Goal: Task Accomplishment & Management: Complete application form

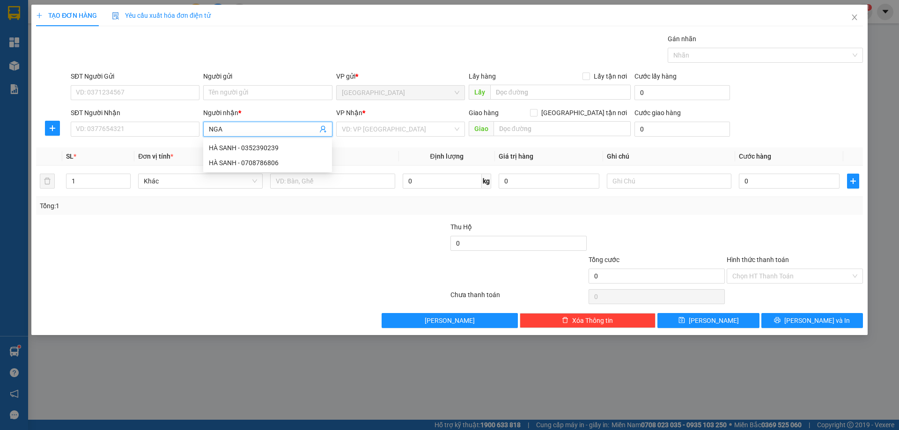
type input "NGA"
click at [379, 128] on input "search" at bounding box center [397, 129] width 111 height 14
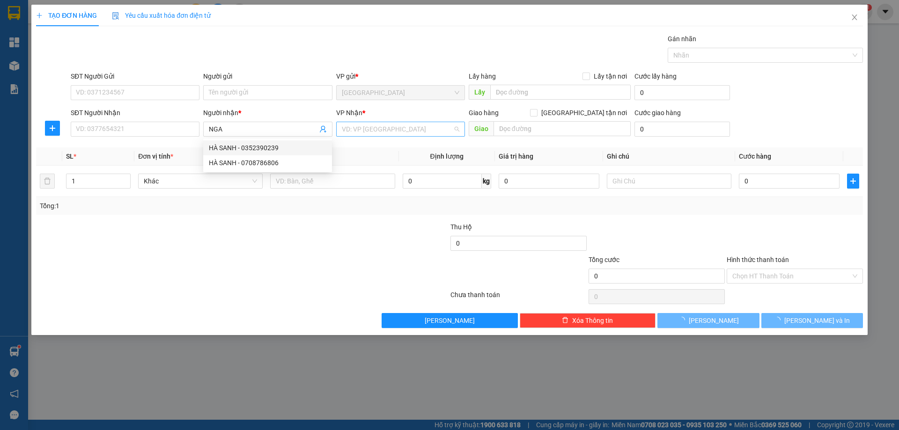
click at [378, 132] on input "search" at bounding box center [397, 129] width 111 height 14
click at [366, 163] on div "[PERSON_NAME]" at bounding box center [401, 163] width 118 height 10
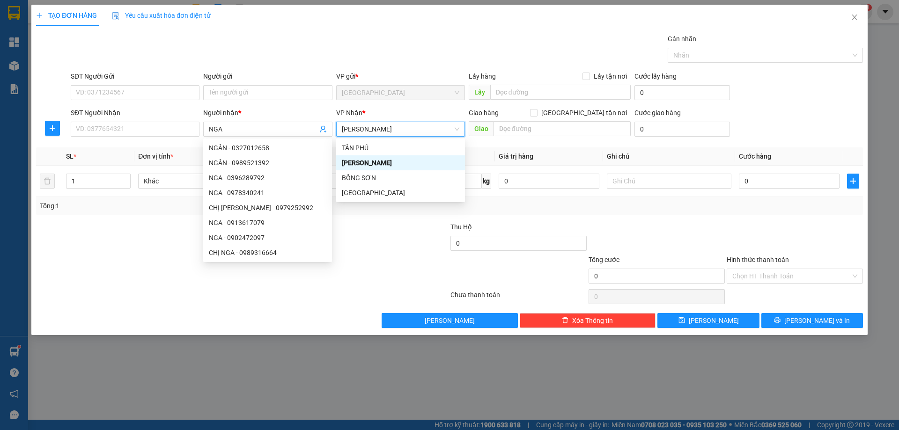
click at [348, 166] on td at bounding box center [332, 181] width 132 height 31
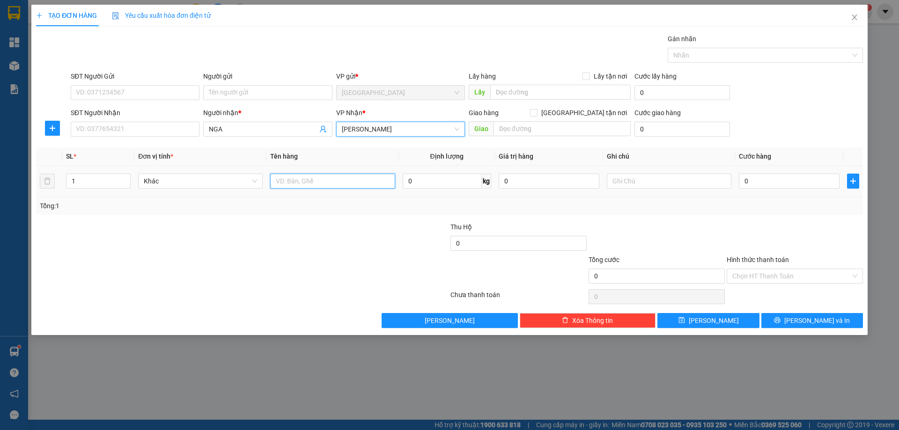
click at [354, 180] on input "text" at bounding box center [332, 181] width 125 height 15
type input "1 RỔ"
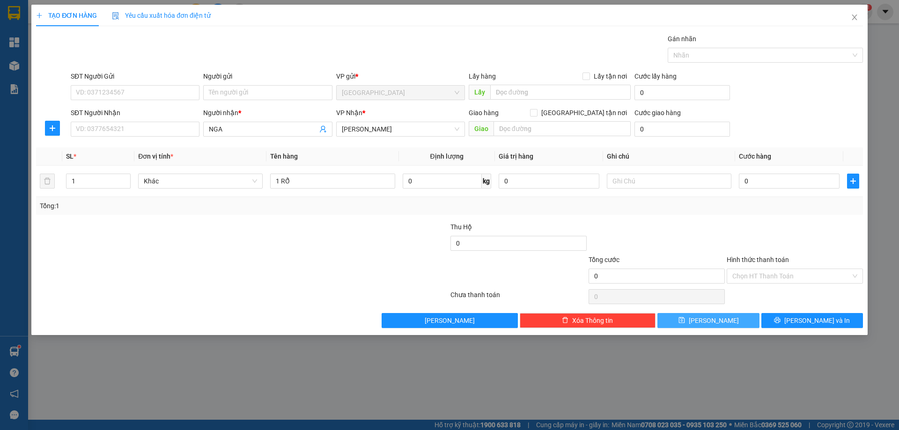
click at [711, 321] on span "[PERSON_NAME]" at bounding box center [714, 321] width 50 height 10
click at [261, 127] on input "Người nhận *" at bounding box center [263, 129] width 108 height 10
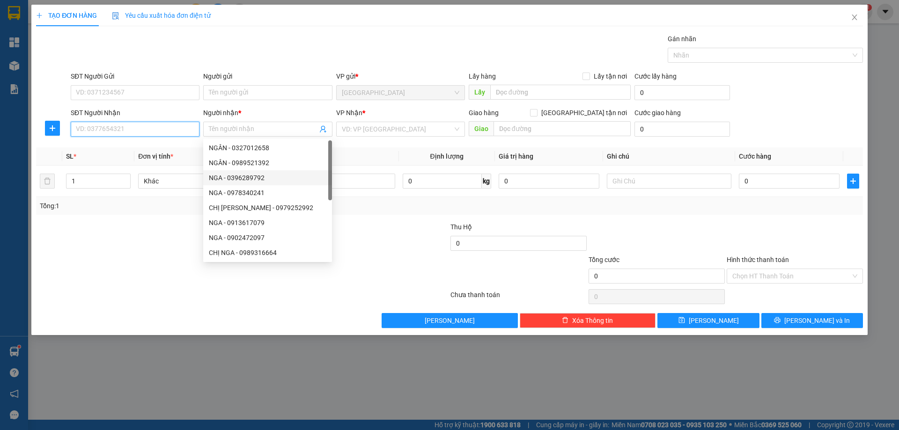
click at [139, 133] on input "SĐT Người Nhận" at bounding box center [135, 129] width 129 height 15
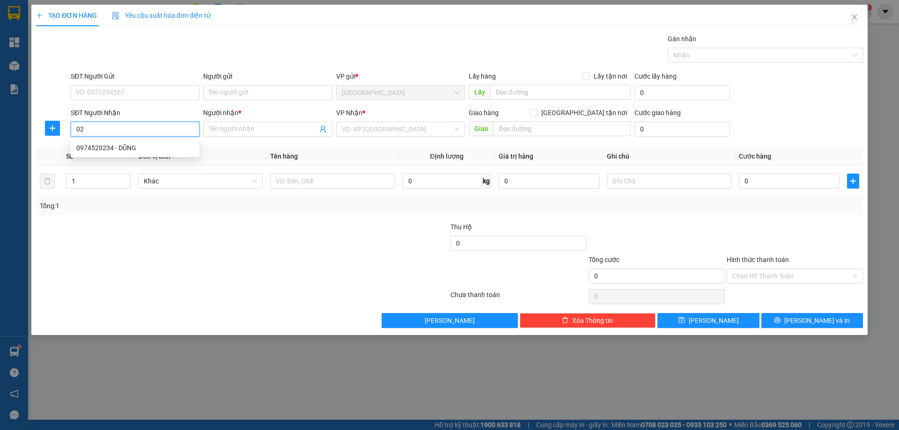
type input "0"
type input "9"
click at [160, 156] on div "0902344090 - A PHƯỚC/ THIÊN PHÁT" at bounding box center [135, 162] width 129 height 15
type input "0902344090"
type input "A PHƯỚC/ THIÊN PHÁT"
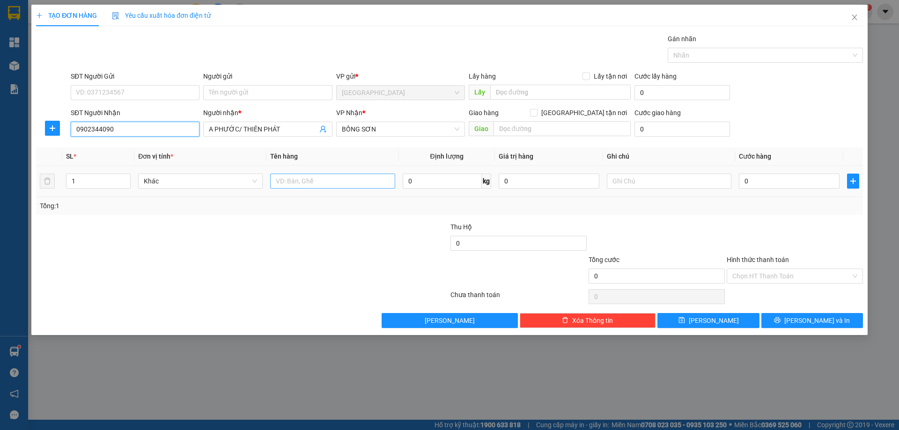
type input "0902344090"
click at [317, 175] on input "text" at bounding box center [332, 181] width 125 height 15
type input "1 HỘP"
click at [793, 327] on button "[PERSON_NAME] và In" at bounding box center [812, 320] width 102 height 15
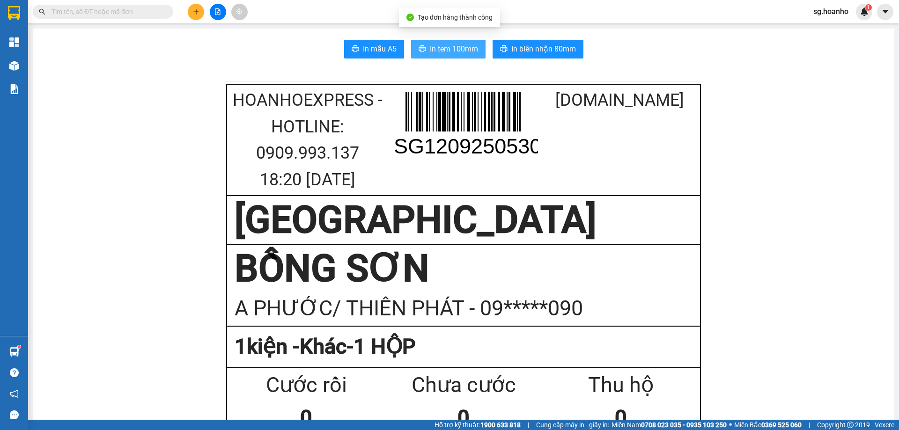
click at [466, 53] on span "In tem 100mm" at bounding box center [454, 49] width 48 height 12
click at [194, 16] on button at bounding box center [196, 12] width 16 height 16
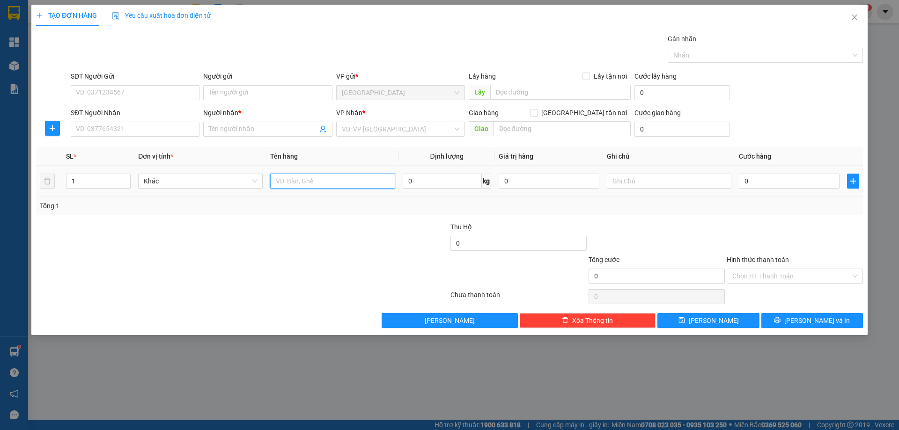
click at [297, 183] on input "text" at bounding box center [332, 181] width 125 height 15
type input "2T"
click at [146, 130] on input "SĐT Người Nhận" at bounding box center [135, 129] width 129 height 15
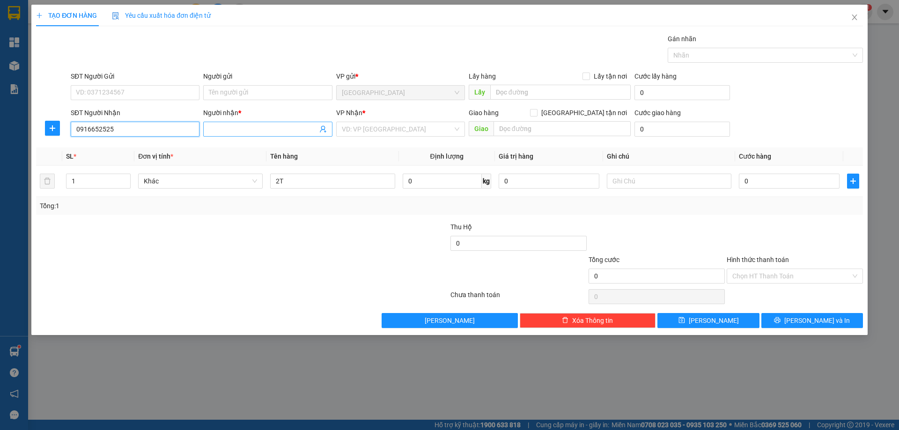
type input "0916652525"
click at [250, 124] on span at bounding box center [267, 129] width 129 height 15
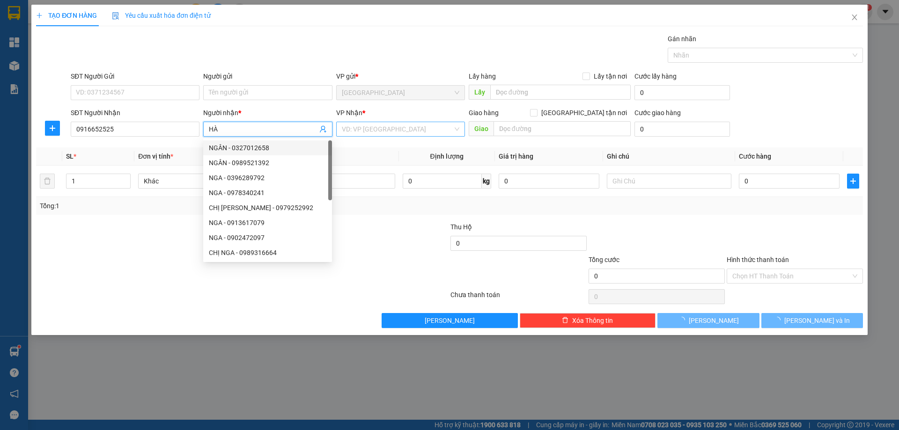
type input "HÀ"
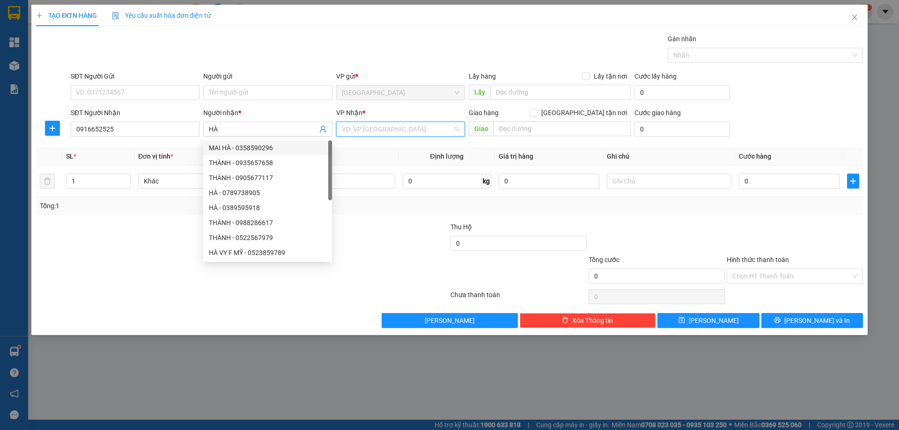
drag, startPoint x: 362, startPoint y: 134, endPoint x: 362, endPoint y: 158, distance: 24.4
click at [362, 135] on input "search" at bounding box center [397, 129] width 111 height 14
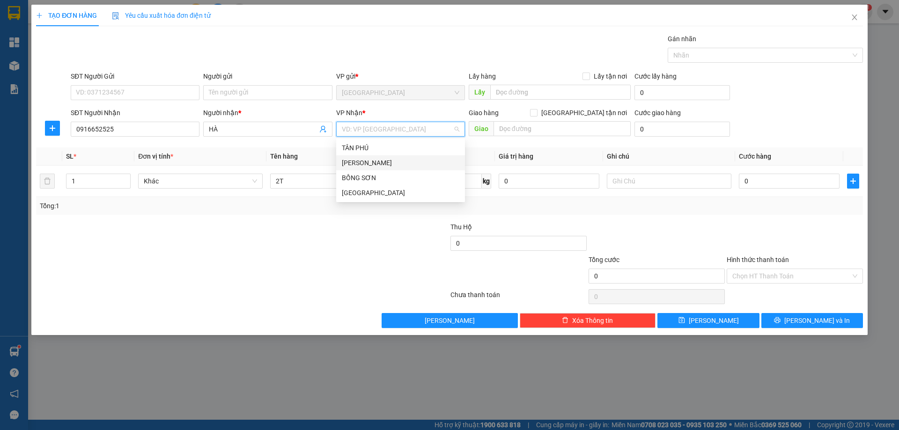
drag, startPoint x: 362, startPoint y: 161, endPoint x: 551, endPoint y: 204, distance: 194.5
click at [362, 161] on div "[PERSON_NAME]" at bounding box center [401, 163] width 118 height 10
type input "2"
click at [125, 177] on span "up" at bounding box center [126, 179] width 6 height 6
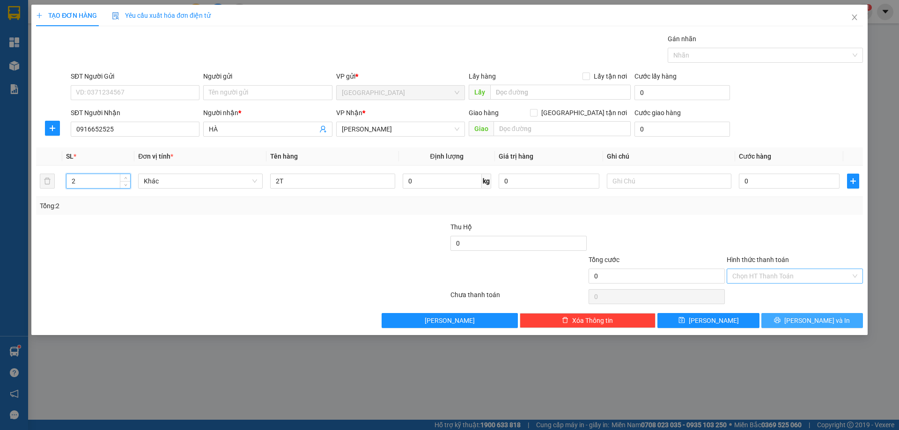
drag, startPoint x: 809, startPoint y: 325, endPoint x: 749, endPoint y: 277, distance: 76.9
click at [806, 322] on span "[PERSON_NAME] và In" at bounding box center [817, 321] width 66 height 10
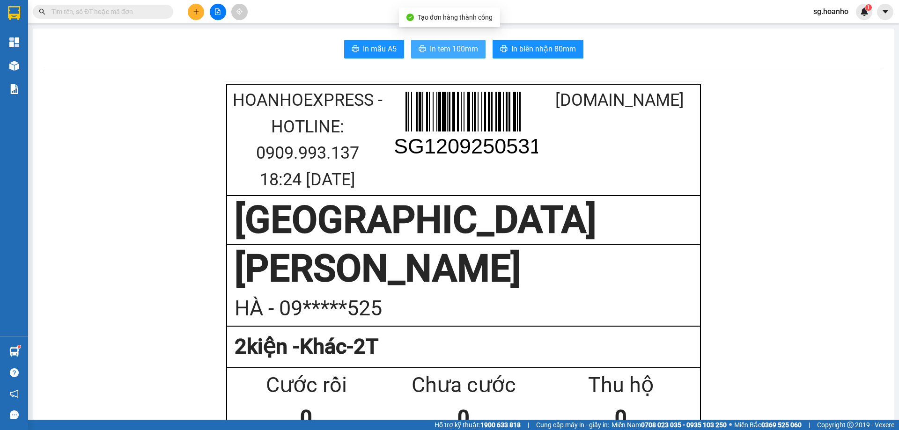
click at [445, 46] on span "In tem 100mm" at bounding box center [454, 49] width 48 height 12
click at [454, 50] on span "In tem 100mm" at bounding box center [454, 49] width 48 height 12
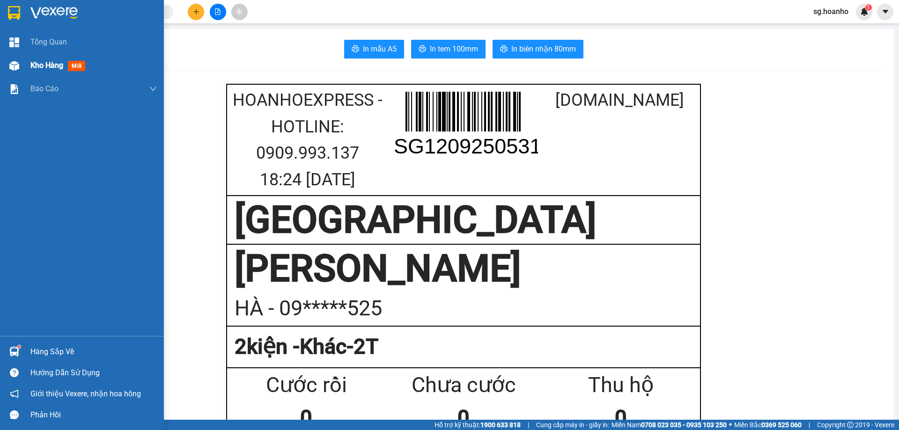
click at [51, 64] on span "Kho hàng" at bounding box center [46, 65] width 33 height 9
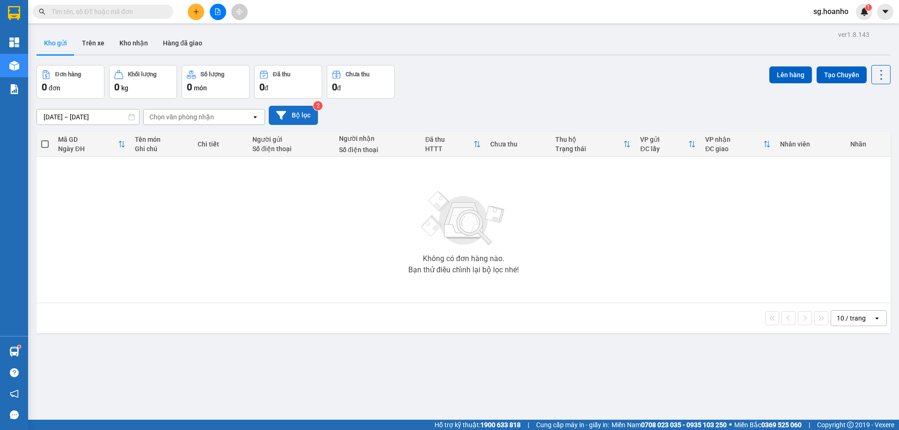
click at [313, 115] on button "Bộ lọc" at bounding box center [293, 115] width 49 height 19
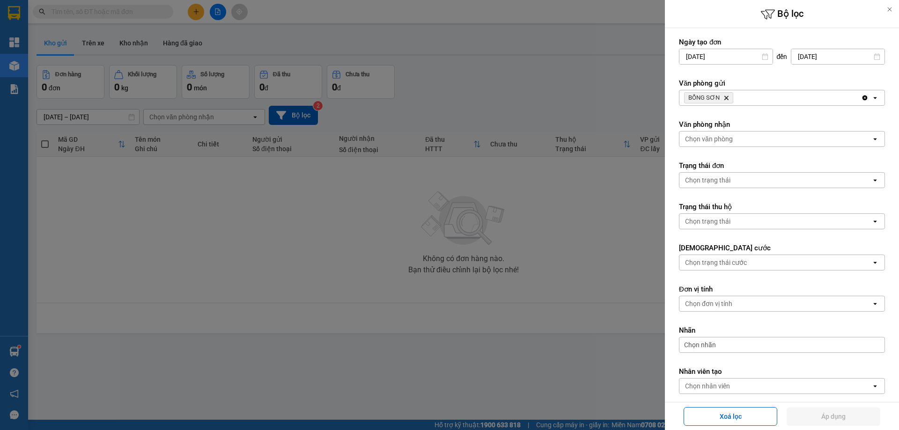
click at [724, 97] on icon "Delete" at bounding box center [727, 98] width 6 height 6
click at [720, 98] on div "Chọn văn phòng" at bounding box center [709, 97] width 48 height 9
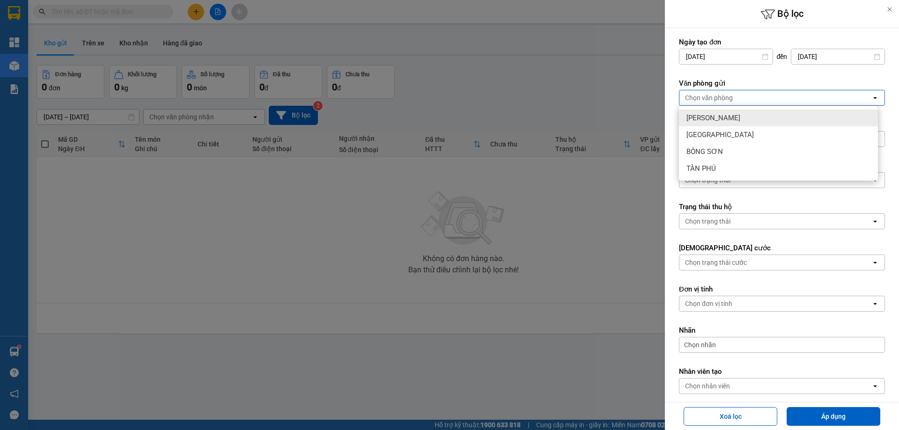
click at [703, 121] on span "[PERSON_NAME]" at bounding box center [714, 117] width 54 height 9
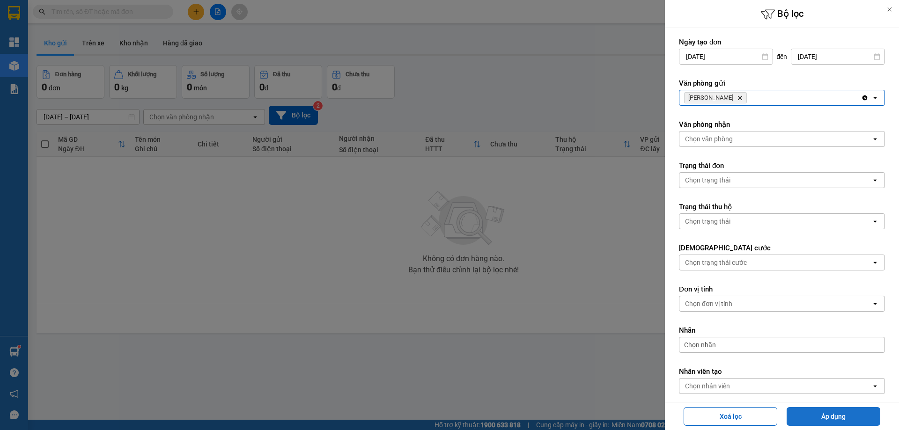
click at [843, 419] on button "Áp dụng" at bounding box center [834, 416] width 94 height 19
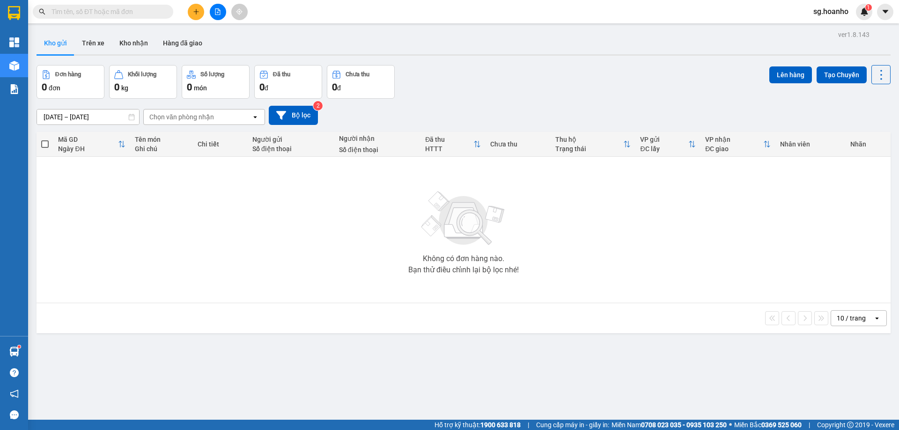
click at [201, 11] on button at bounding box center [196, 12] width 16 height 16
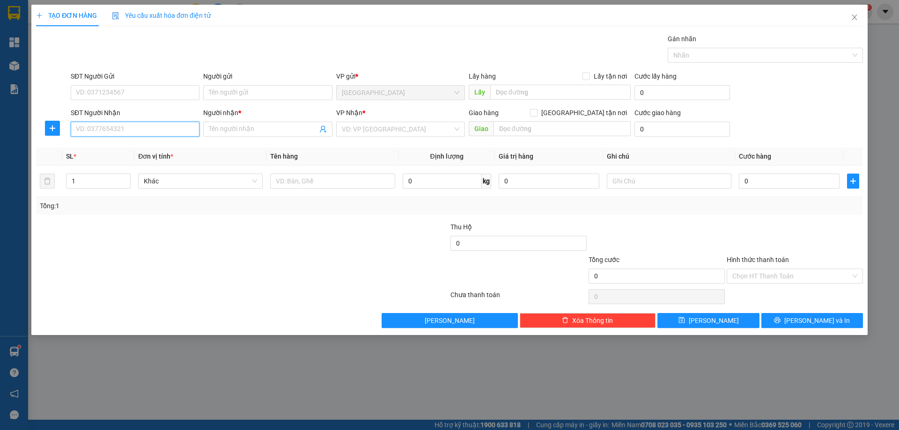
click at [115, 127] on input "SĐT Người Nhận" at bounding box center [135, 129] width 129 height 15
click at [133, 149] on div "0979177924 - HỮU QUÂN" at bounding box center [135, 148] width 118 height 10
type input "0979177924"
type input "HỮU QUÂN"
type input "0979177924"
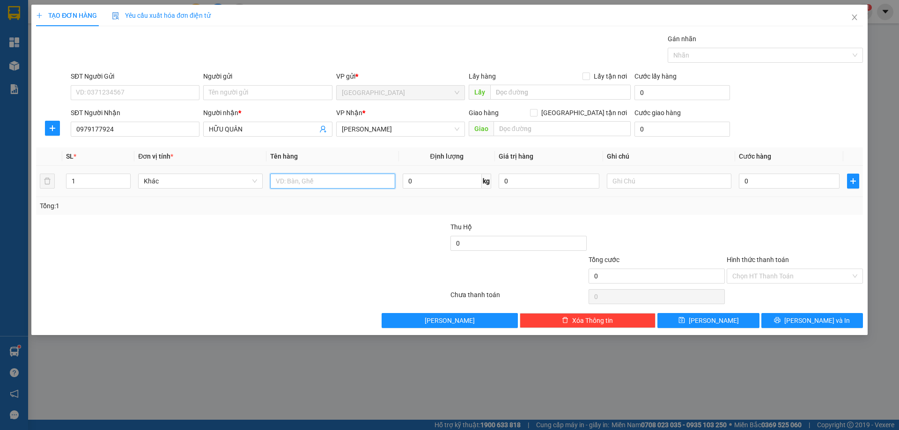
click at [332, 186] on input "text" at bounding box center [332, 181] width 125 height 15
type input "2T"
type input "2"
click at [126, 181] on span "up" at bounding box center [126, 179] width 6 height 6
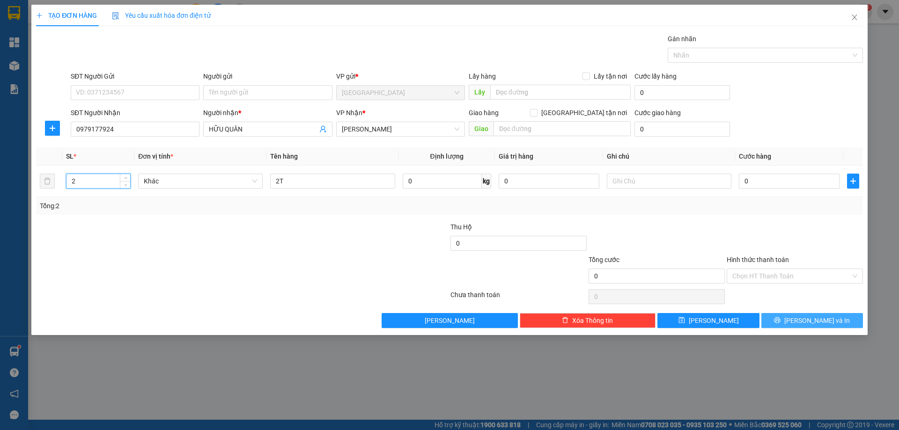
click at [819, 318] on span "[PERSON_NAME] và In" at bounding box center [817, 321] width 66 height 10
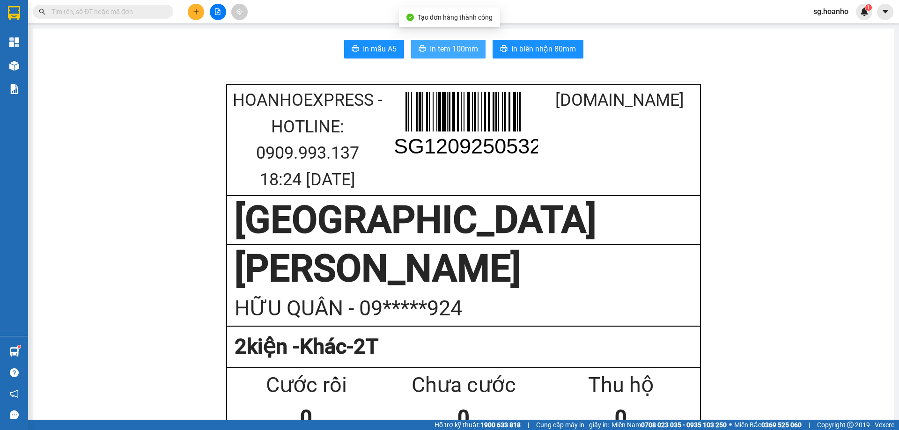
click at [440, 52] on span "In tem 100mm" at bounding box center [454, 49] width 48 height 12
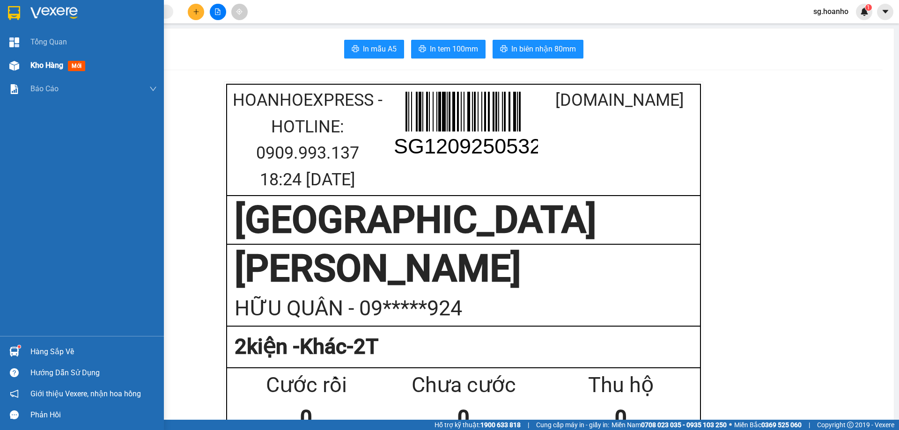
click at [34, 65] on span "Kho hàng" at bounding box center [46, 65] width 33 height 9
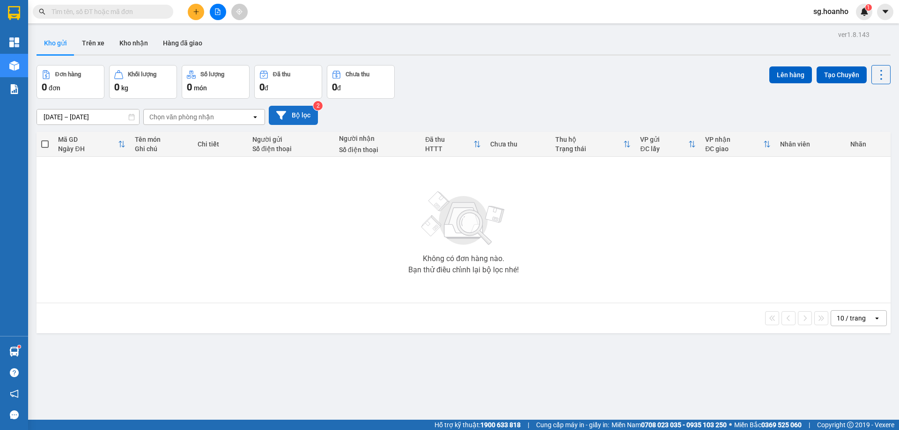
click at [299, 110] on button "Bộ lọc" at bounding box center [293, 115] width 49 height 19
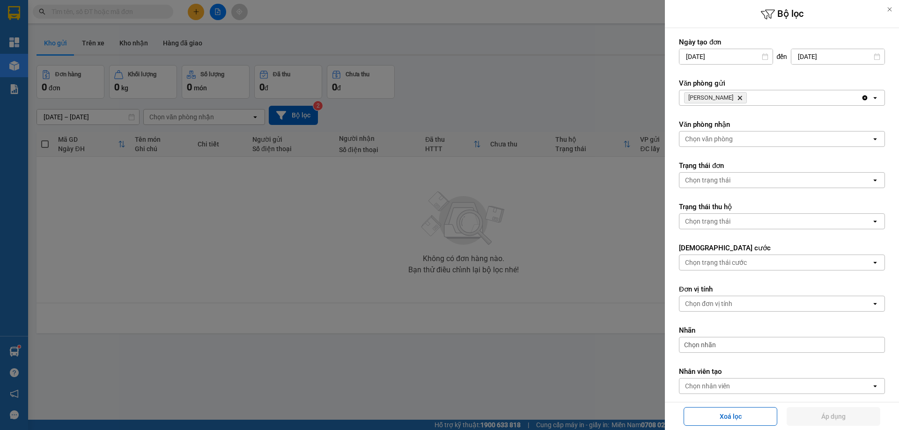
click at [737, 95] on icon "Delete" at bounding box center [740, 98] width 6 height 6
click at [727, 95] on div "Chọn văn phòng" at bounding box center [709, 97] width 48 height 9
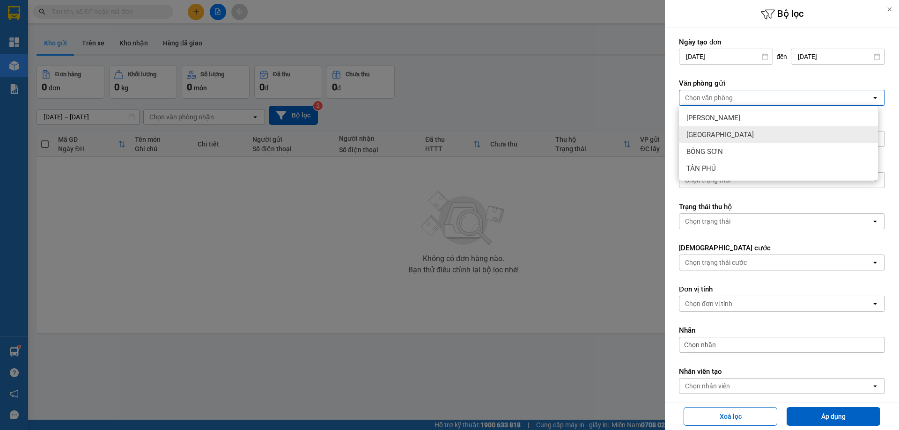
click at [708, 132] on span "[GEOGRAPHIC_DATA]" at bounding box center [720, 134] width 67 height 9
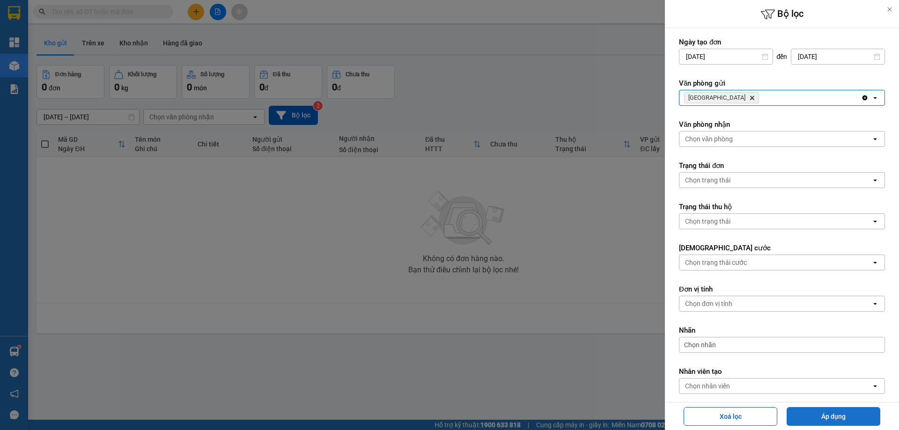
click at [854, 420] on button "Áp dụng" at bounding box center [834, 416] width 94 height 19
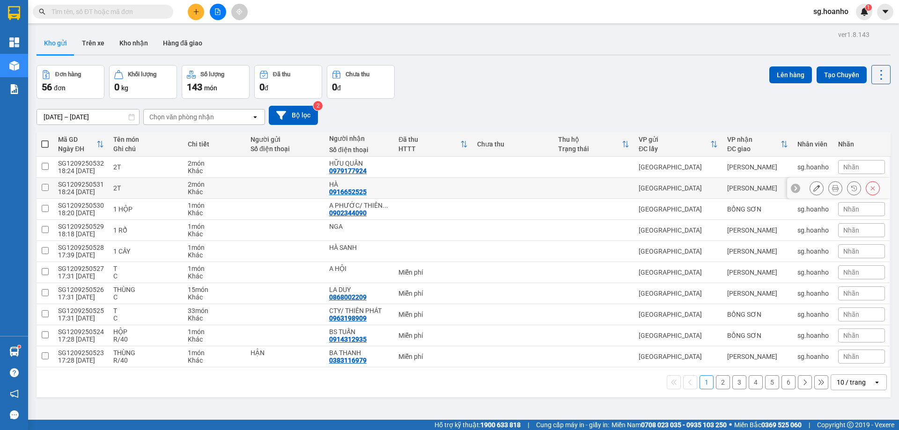
click at [866, 186] on button at bounding box center [872, 188] width 13 height 16
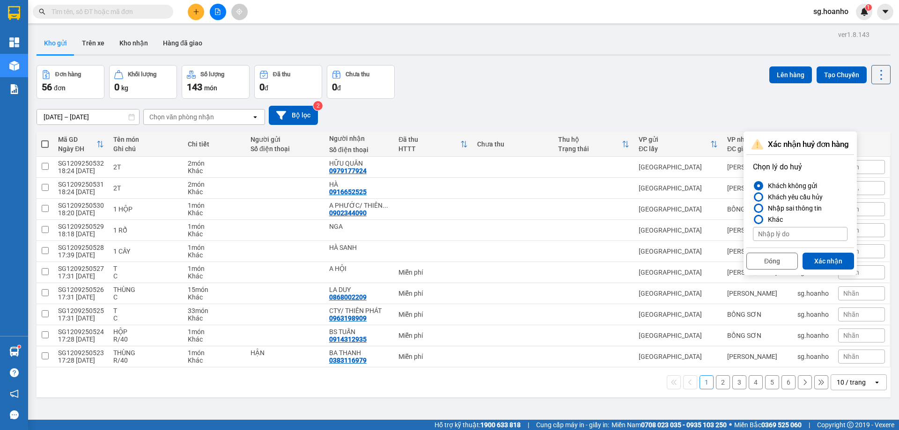
click at [813, 250] on div "Đóng Xác nhận" at bounding box center [801, 260] width 108 height 25
click at [816, 253] on button "Xác nhận" at bounding box center [829, 261] width 52 height 17
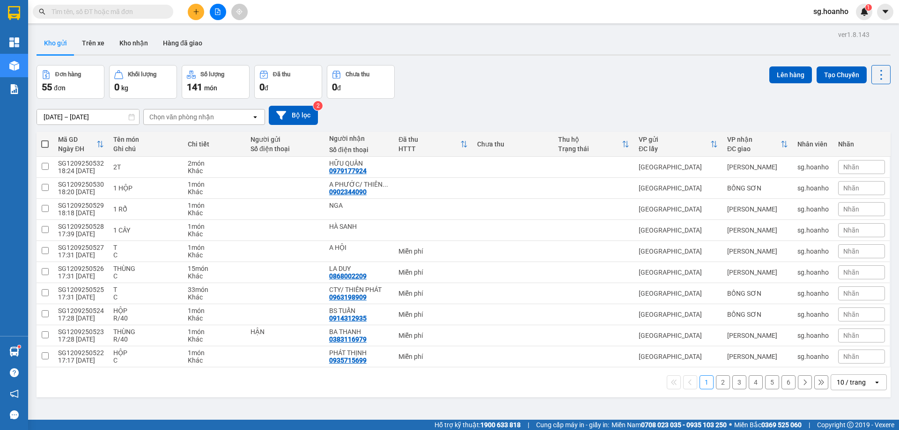
click at [198, 7] on button at bounding box center [196, 12] width 16 height 16
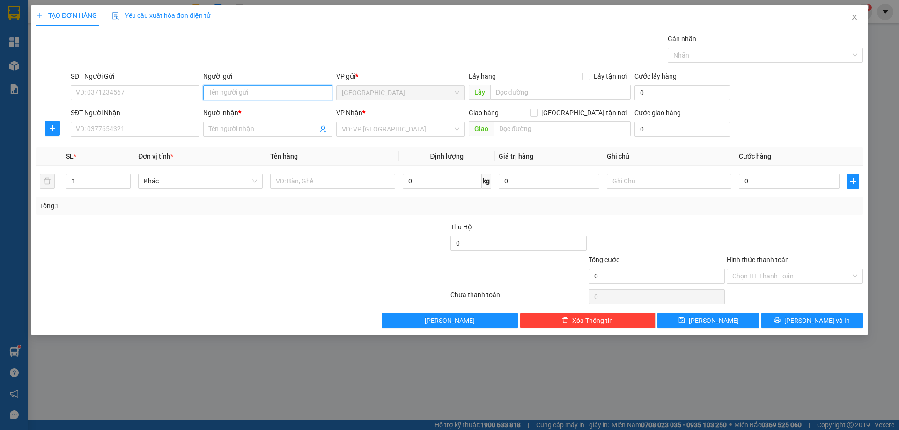
click at [231, 95] on input "Người gửi" at bounding box center [267, 92] width 129 height 15
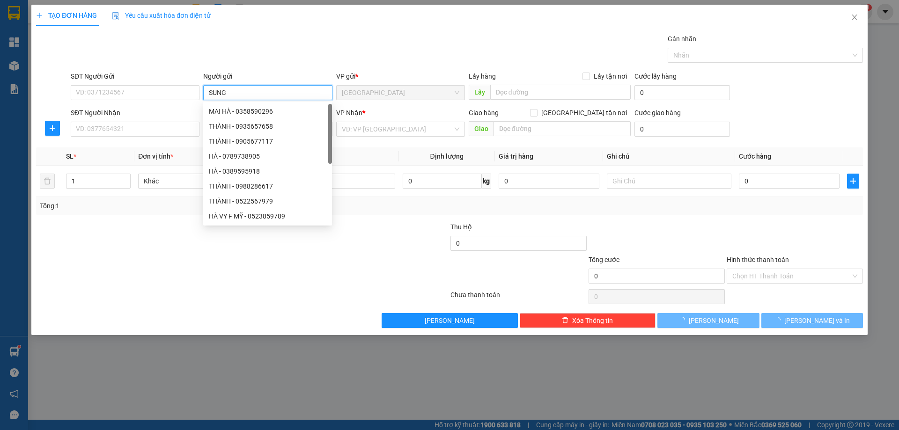
type input "SUNG"
click at [244, 63] on div "Gán nhãn Nhãn" at bounding box center [467, 50] width 796 height 33
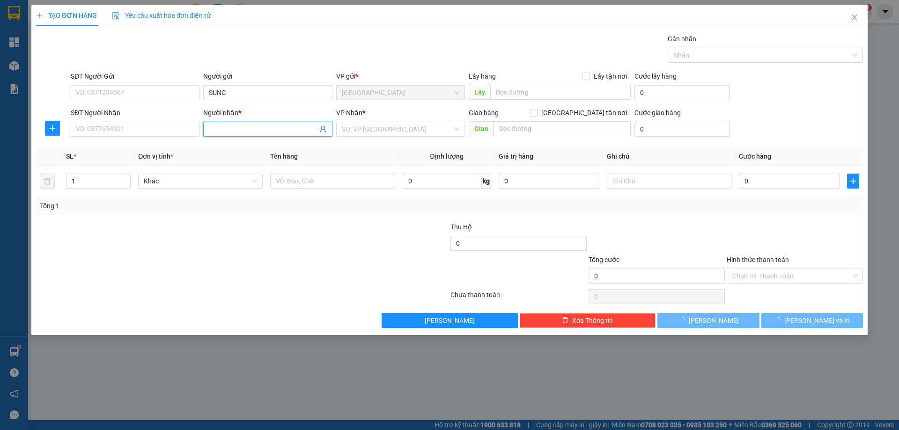
click at [265, 130] on input "Người nhận *" at bounding box center [263, 129] width 108 height 10
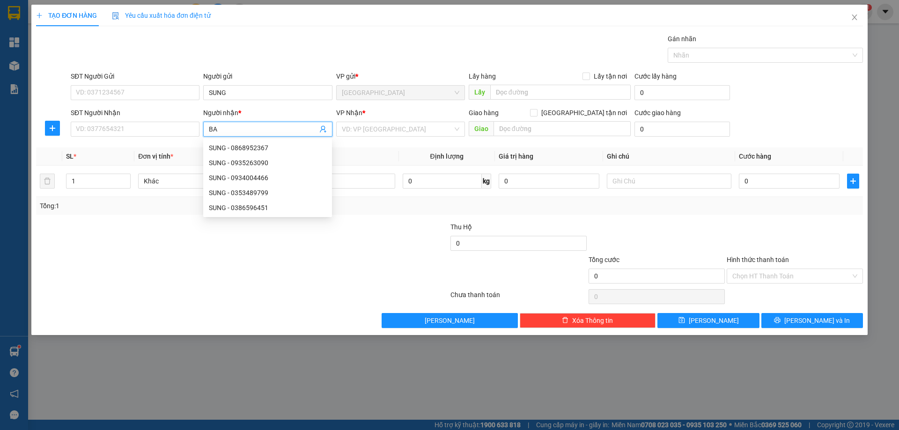
click at [233, 129] on input "BA" at bounding box center [263, 129] width 108 height 10
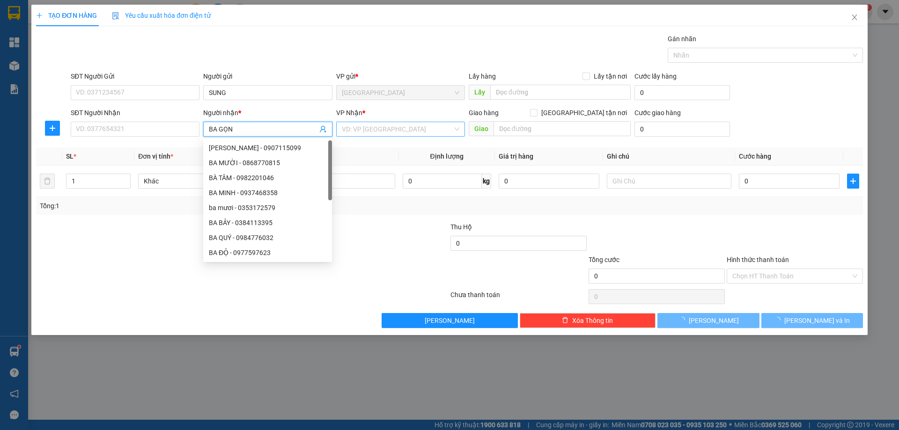
type input "BA GỌN"
click at [400, 132] on input "search" at bounding box center [397, 129] width 111 height 14
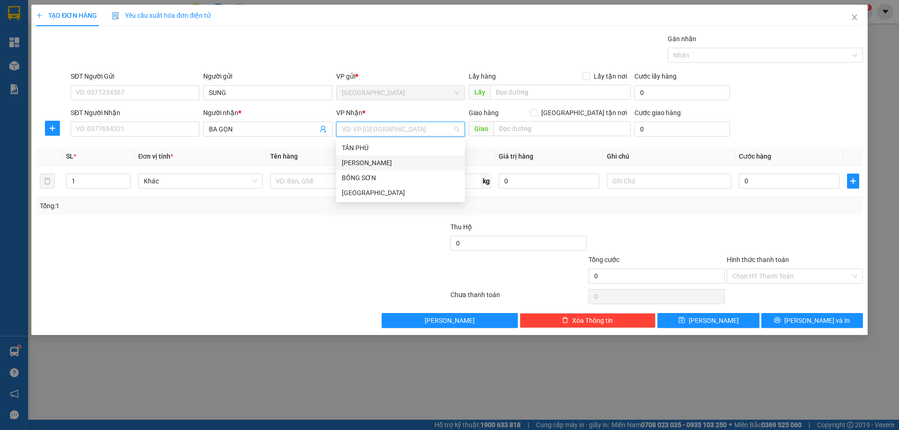
click at [382, 157] on div "[PERSON_NAME]" at bounding box center [400, 162] width 129 height 15
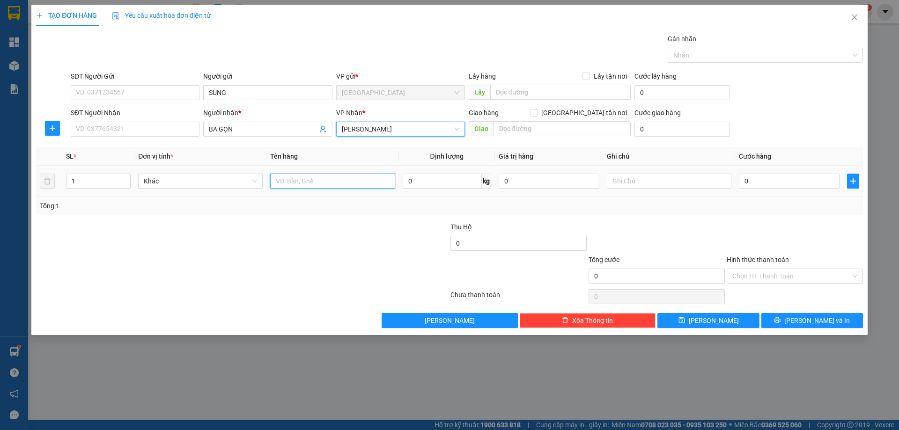
click at [352, 177] on input "text" at bounding box center [332, 181] width 125 height 15
type input "1 XE"
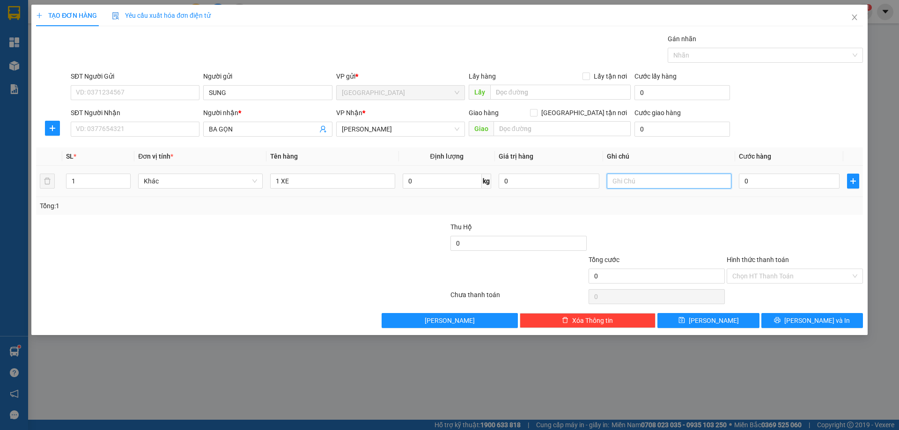
click at [636, 184] on input "text" at bounding box center [669, 181] width 125 height 15
type input "A TỴ THU CƯỚC 400K"
click at [720, 315] on button "[PERSON_NAME]" at bounding box center [709, 320] width 102 height 15
click at [306, 180] on input "text" at bounding box center [332, 181] width 125 height 15
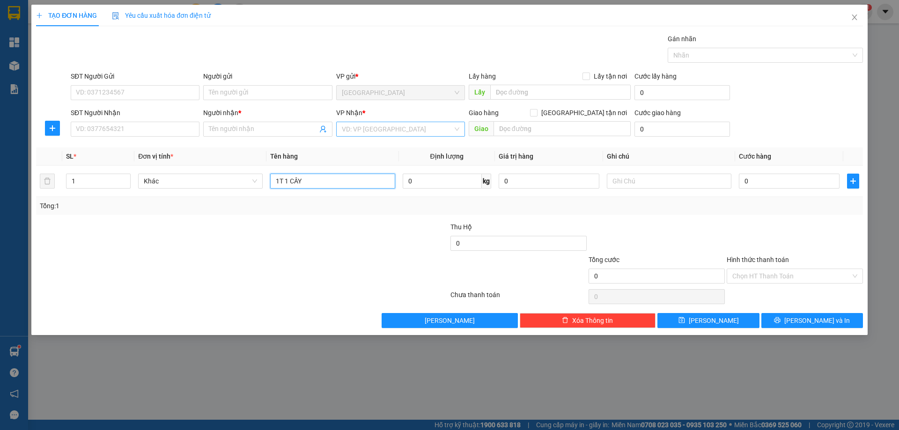
type input "1T 1 CÂY"
drag, startPoint x: 389, startPoint y: 129, endPoint x: 384, endPoint y: 146, distance: 17.2
click at [387, 135] on input "search" at bounding box center [397, 129] width 111 height 14
click at [357, 164] on div "[PERSON_NAME]" at bounding box center [401, 163] width 118 height 10
type input "2"
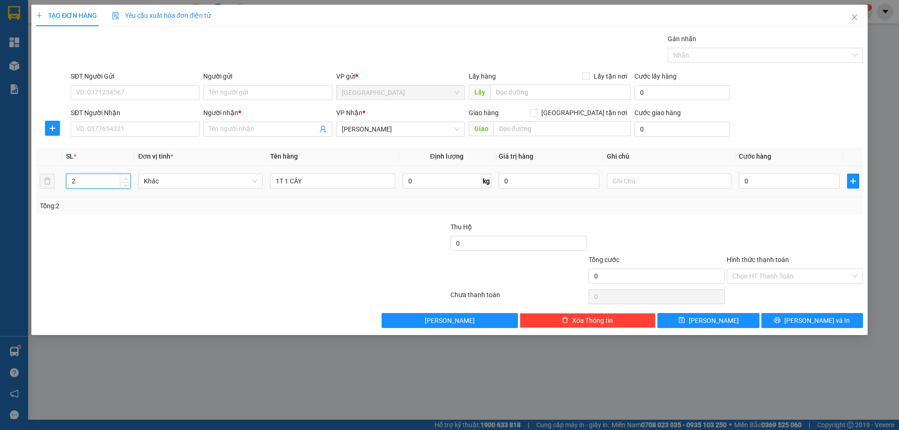
click at [126, 178] on icon "up" at bounding box center [125, 178] width 3 height 3
click at [129, 132] on input "SĐT Người Nhận" at bounding box center [135, 129] width 129 height 15
click at [121, 132] on input "SĐT Người Nhận" at bounding box center [135, 129] width 129 height 15
type input "0935012534"
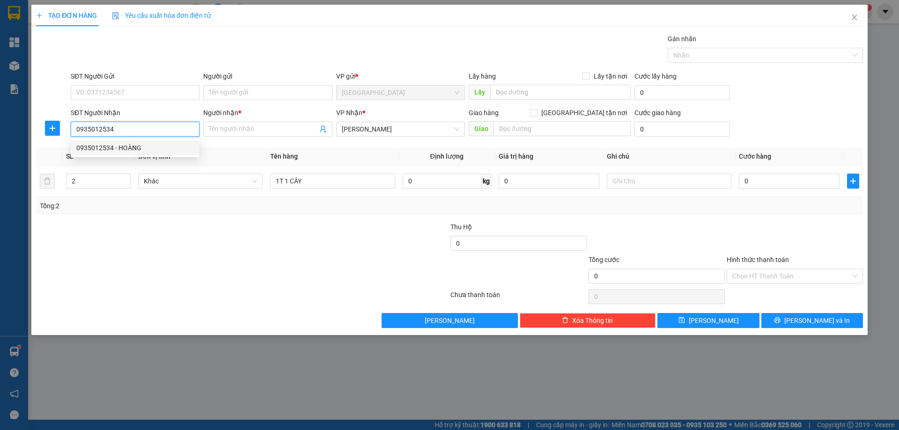
click at [132, 148] on div "0935012534 - HOÀNG" at bounding box center [135, 148] width 118 height 10
type input "HOÀNG"
type input "0935012534"
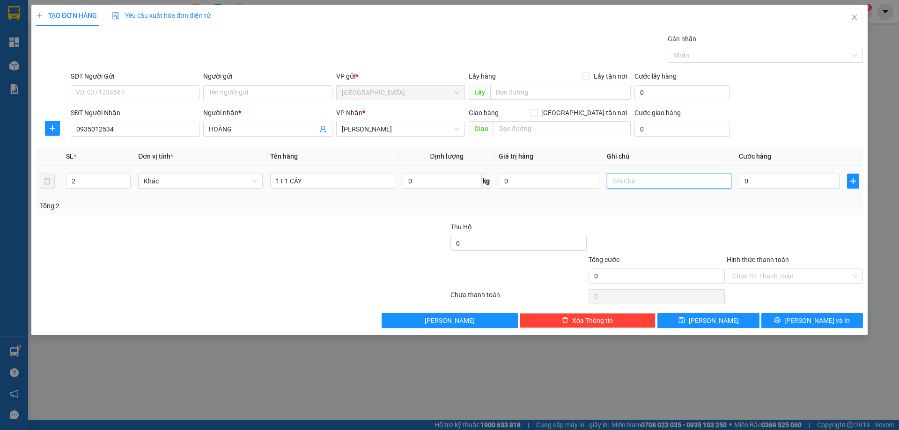
click at [664, 183] on input "text" at bounding box center [669, 181] width 125 height 15
type input "R 100K"
drag, startPoint x: 789, startPoint y: 274, endPoint x: 785, endPoint y: 280, distance: 6.8
click at [787, 277] on input "Hình thức thanh toán" at bounding box center [791, 276] width 118 height 14
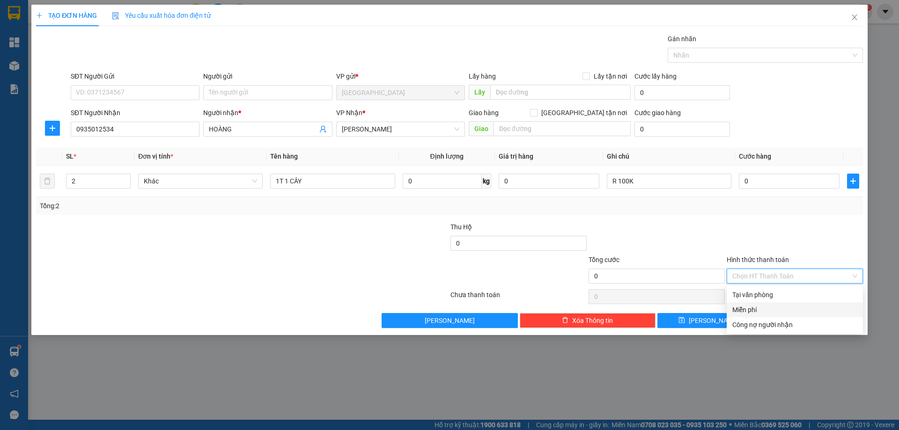
click at [754, 309] on div "Miễn phí" at bounding box center [794, 310] width 125 height 10
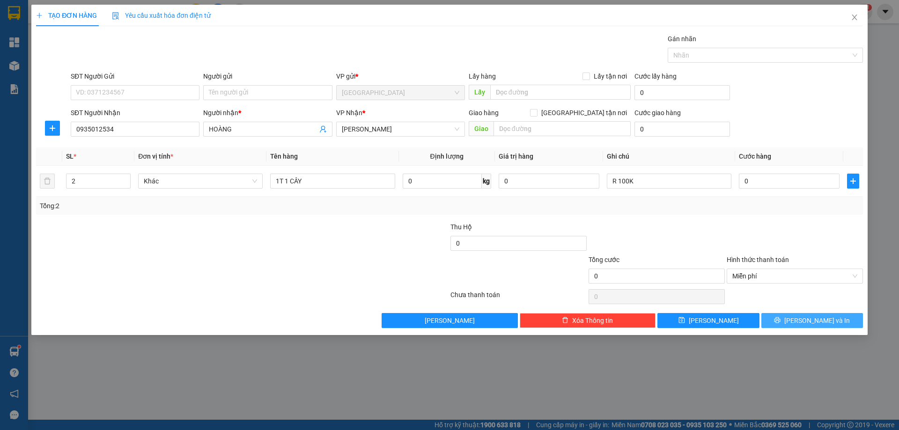
click at [814, 322] on span "[PERSON_NAME] và In" at bounding box center [817, 321] width 66 height 10
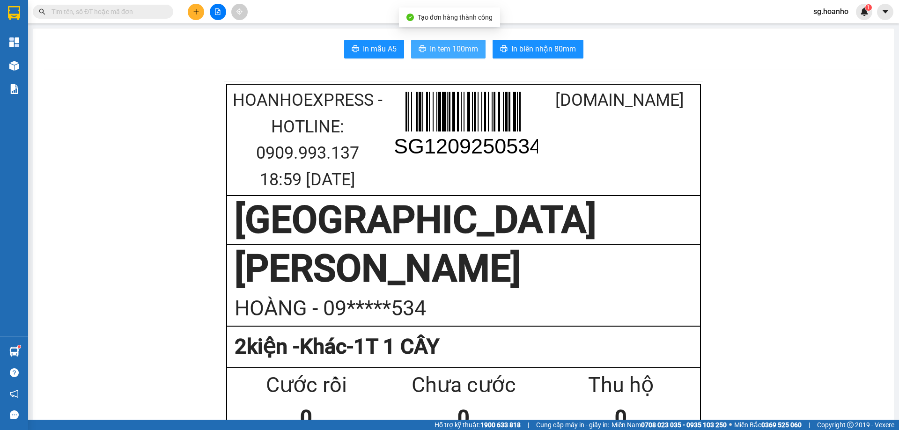
click at [430, 50] on span "In tem 100mm" at bounding box center [454, 49] width 48 height 12
click at [199, 16] on button at bounding box center [196, 12] width 16 height 16
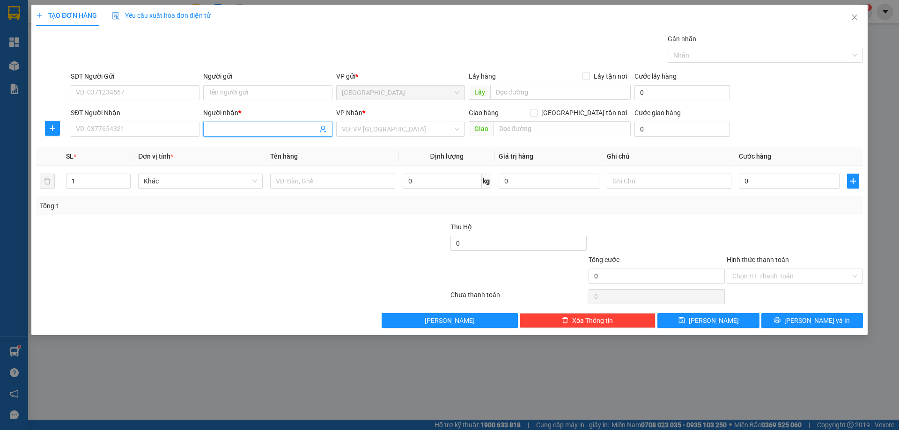
click at [215, 128] on input "Người nhận *" at bounding box center [263, 129] width 108 height 10
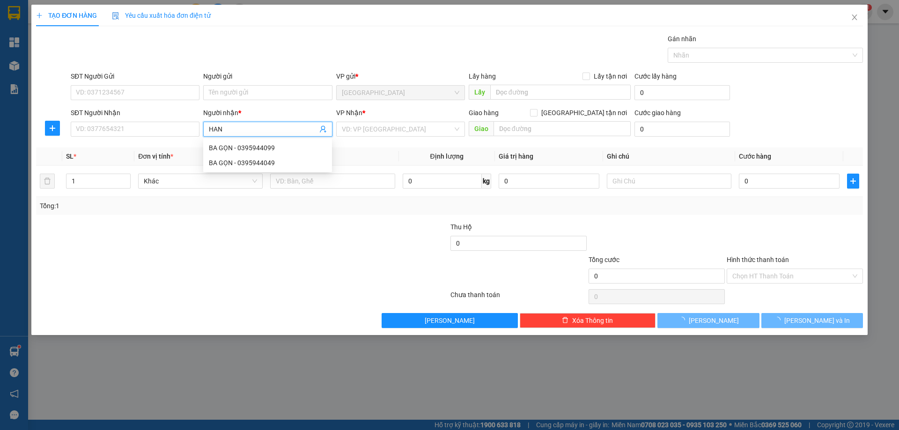
click at [253, 127] on input "HAN" at bounding box center [263, 129] width 108 height 10
click at [207, 216] on div "Transit Pickup Surcharge Ids Transit Deliver Surcharge Ids Transit Deliver Surc…" at bounding box center [449, 181] width 827 height 295
click at [232, 129] on input "HAN" at bounding box center [263, 129] width 108 height 10
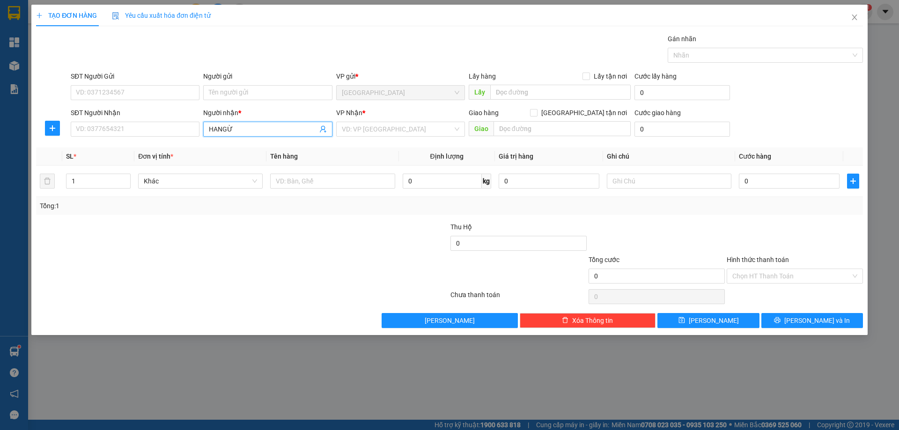
click at [257, 129] on input "HANGỪ" at bounding box center [263, 129] width 108 height 10
type input "H"
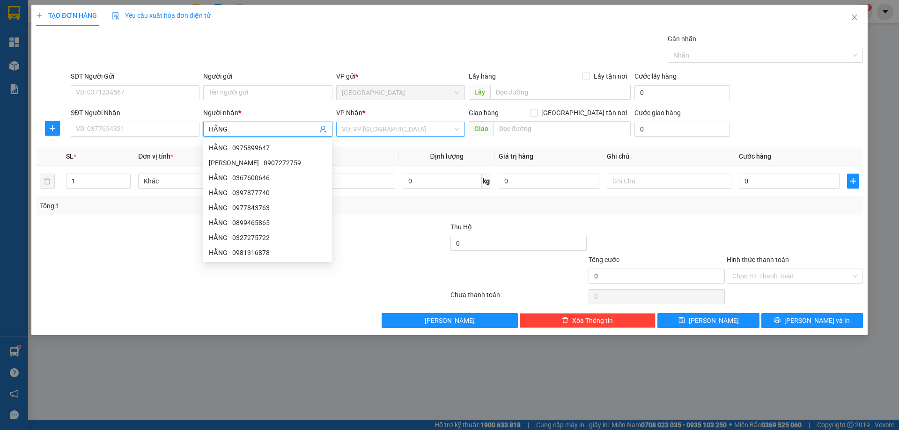
type input "HẰNG"
click at [364, 126] on input "search" at bounding box center [397, 129] width 111 height 14
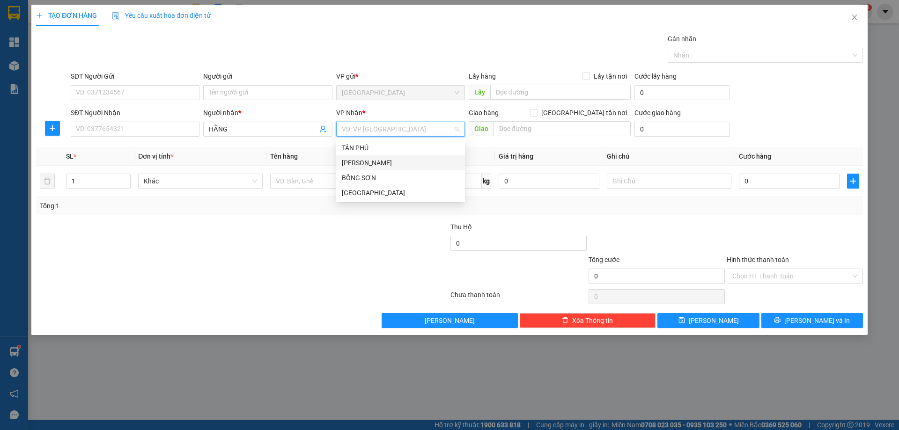
click at [377, 166] on div "[PERSON_NAME]" at bounding box center [401, 163] width 118 height 10
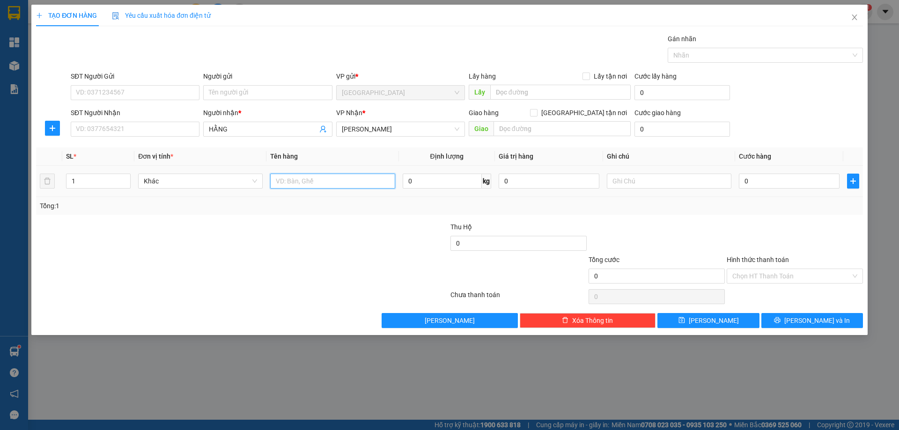
click at [358, 184] on input "text" at bounding box center [332, 181] width 125 height 15
click at [277, 181] on input "TRÁI CÂY" at bounding box center [332, 181] width 125 height 15
type input "5K TRÁI CÂY"
click at [126, 175] on span "Increase Value" at bounding box center [125, 178] width 10 height 8
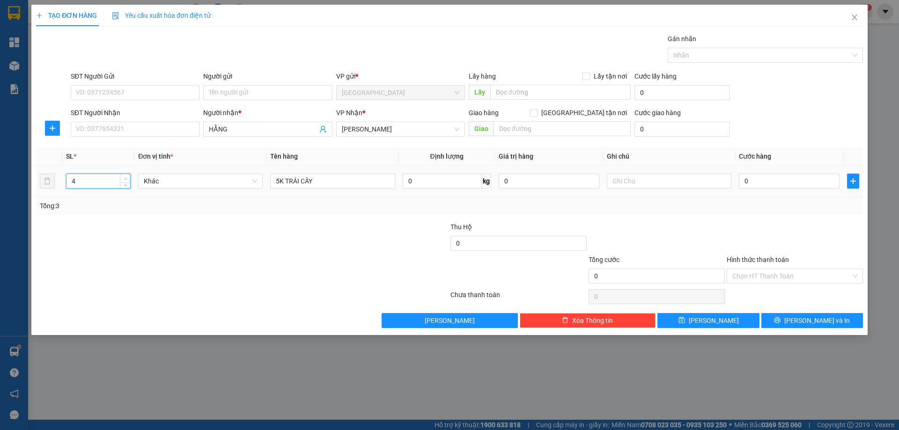
click at [126, 175] on span "Increase Value" at bounding box center [125, 178] width 10 height 8
type input "5"
click at [126, 175] on span "Increase Value" at bounding box center [125, 178] width 10 height 8
click at [633, 180] on input "text" at bounding box center [669, 181] width 125 height 15
type input "C"
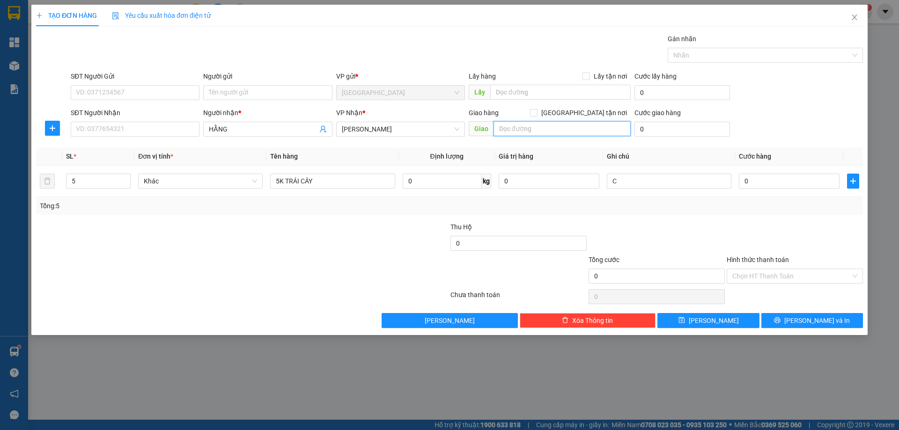
click at [536, 128] on input "text" at bounding box center [562, 128] width 137 height 15
type input "PHÙ MỸ"
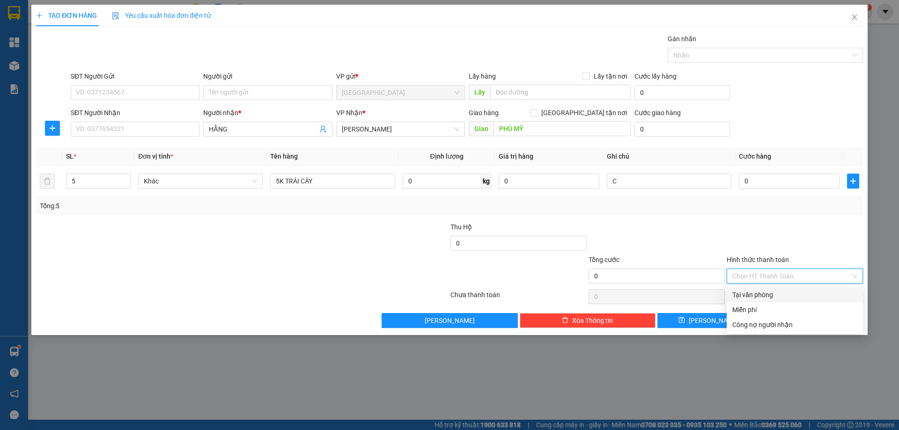
drag, startPoint x: 761, startPoint y: 274, endPoint x: 773, endPoint y: 303, distance: 31.3
click at [762, 276] on input "Hình thức thanh toán" at bounding box center [791, 276] width 118 height 14
click at [773, 306] on div "Miễn phí" at bounding box center [794, 310] width 125 height 10
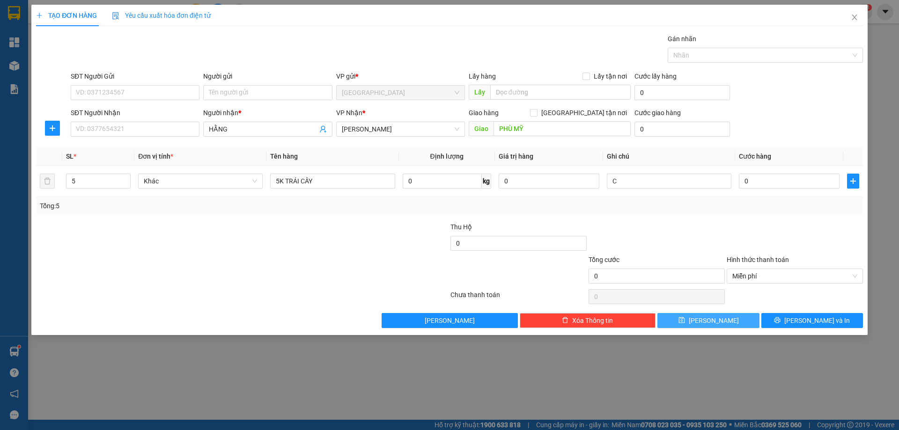
click at [736, 316] on button "[PERSON_NAME]" at bounding box center [709, 320] width 102 height 15
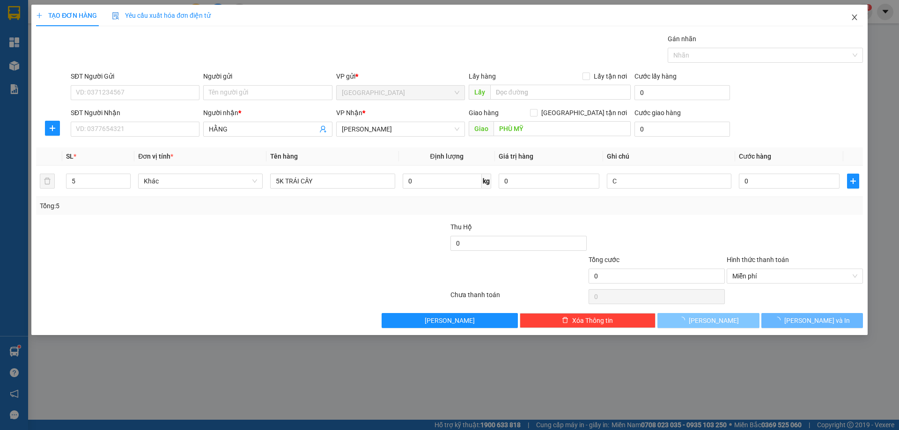
type input "1"
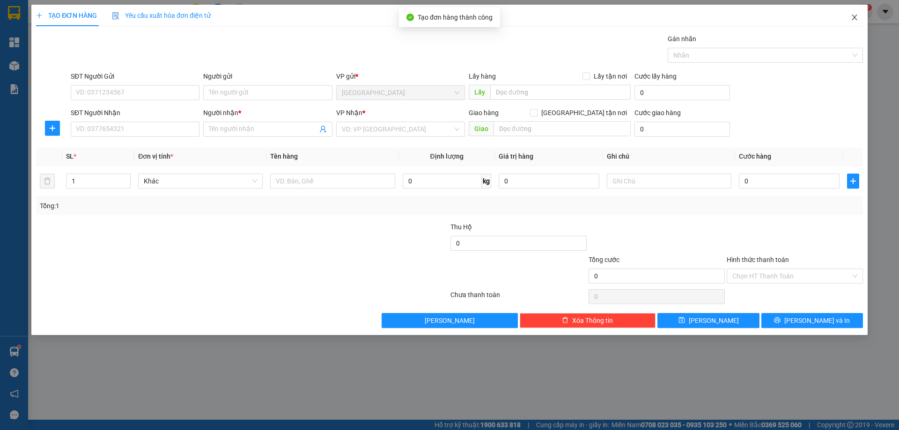
click at [854, 17] on icon "close" at bounding box center [854, 18] width 5 height 6
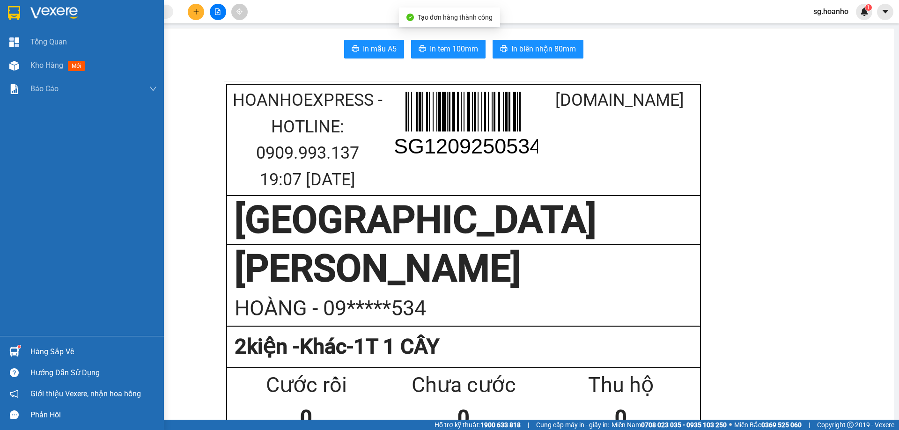
click at [24, 17] on div at bounding box center [82, 15] width 164 height 30
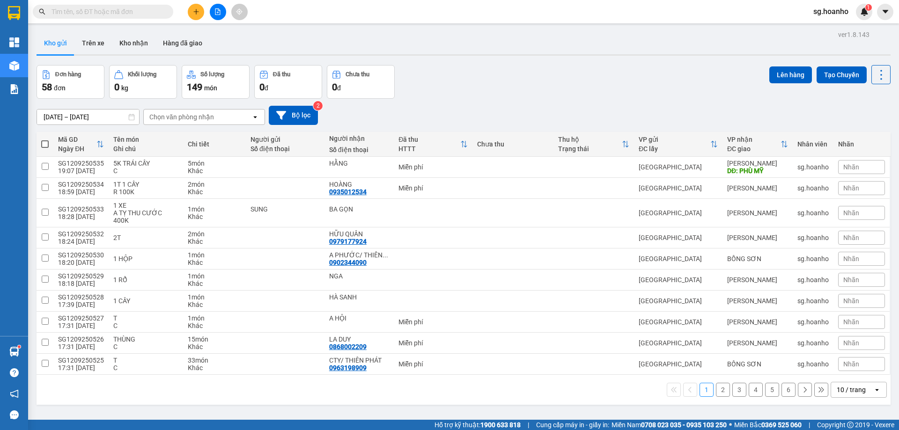
click at [841, 385] on div "10 / trang" at bounding box center [851, 389] width 29 height 9
click at [839, 365] on span "100 / trang" at bounding box center [848, 361] width 34 height 9
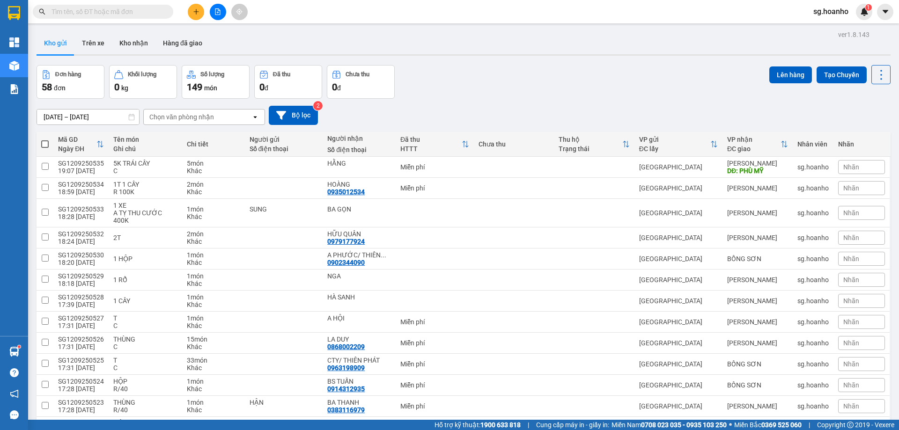
click at [44, 143] on span at bounding box center [44, 143] width 7 height 7
click at [45, 140] on input "checkbox" at bounding box center [45, 140] width 0 height 0
checkbox input "true"
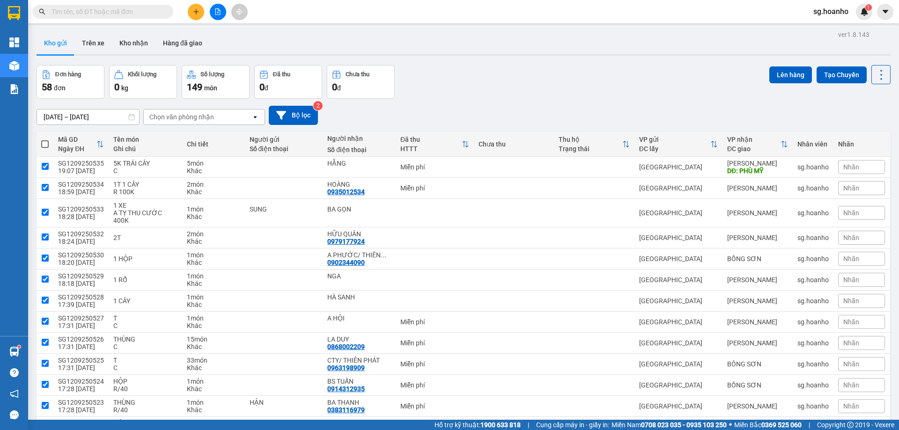
checkbox input "true"
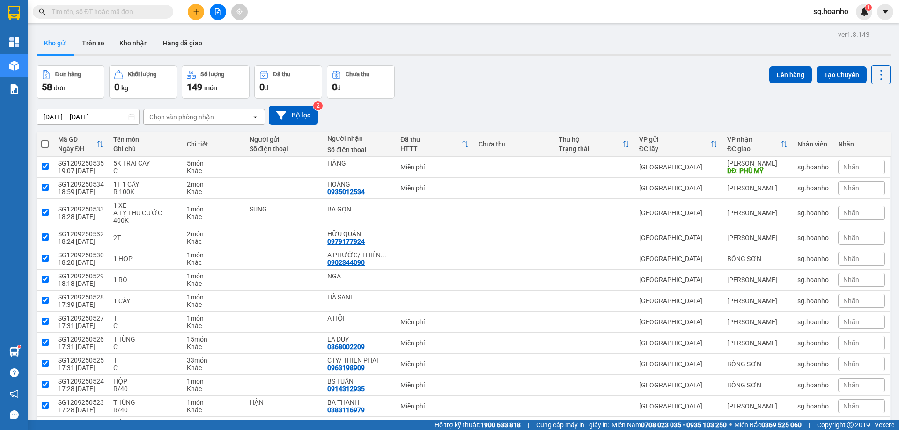
checkbox input "true"
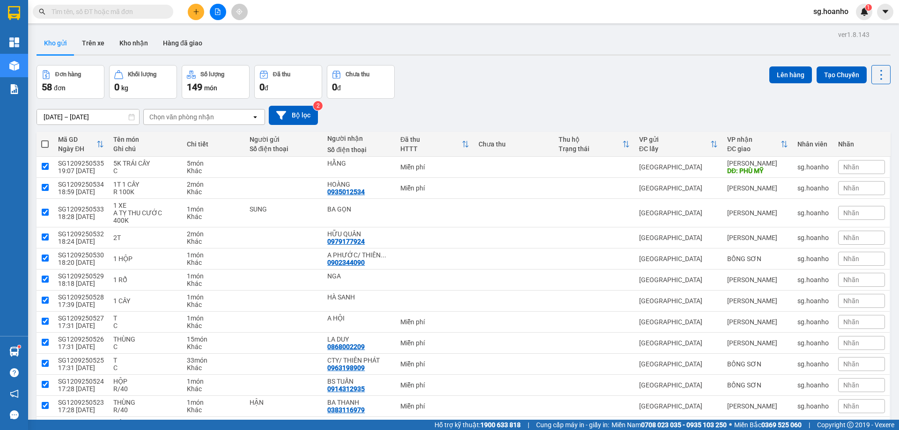
checkbox input "true"
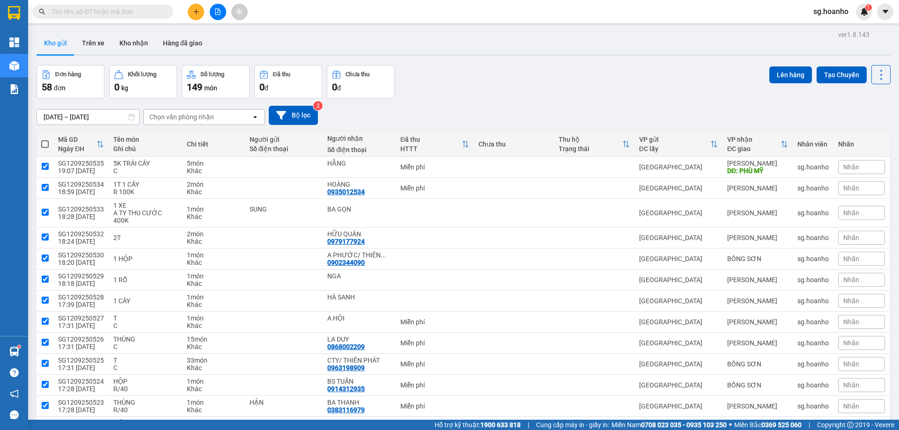
checkbox input "true"
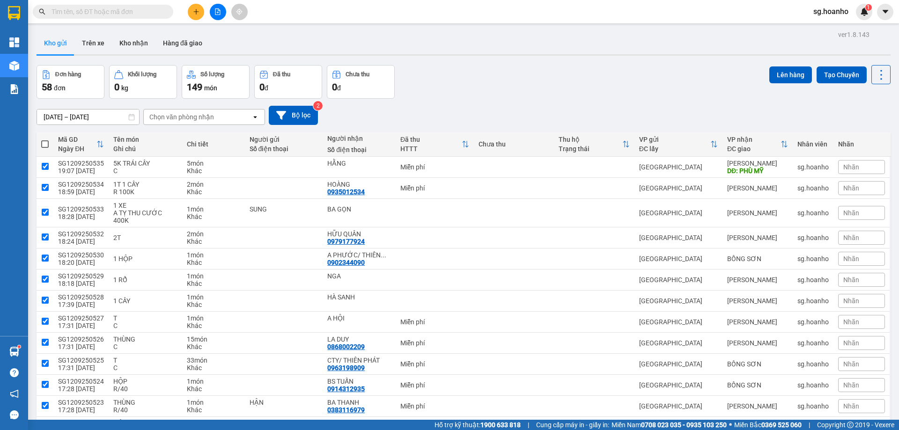
checkbox input "true"
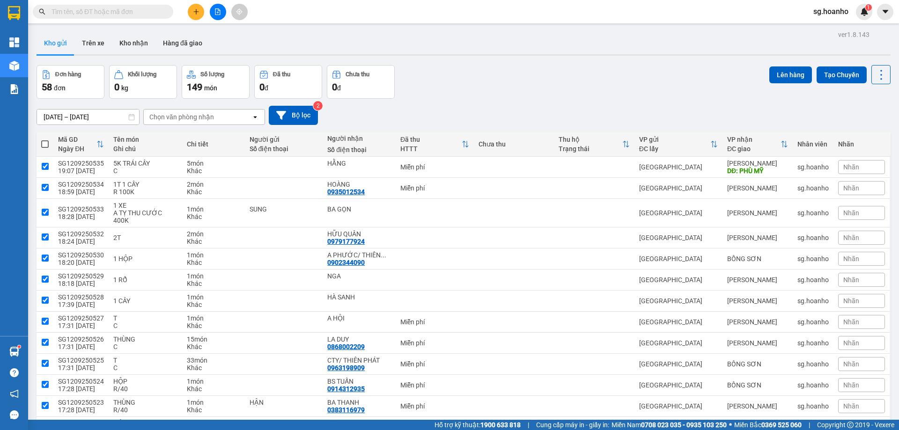
checkbox input "true"
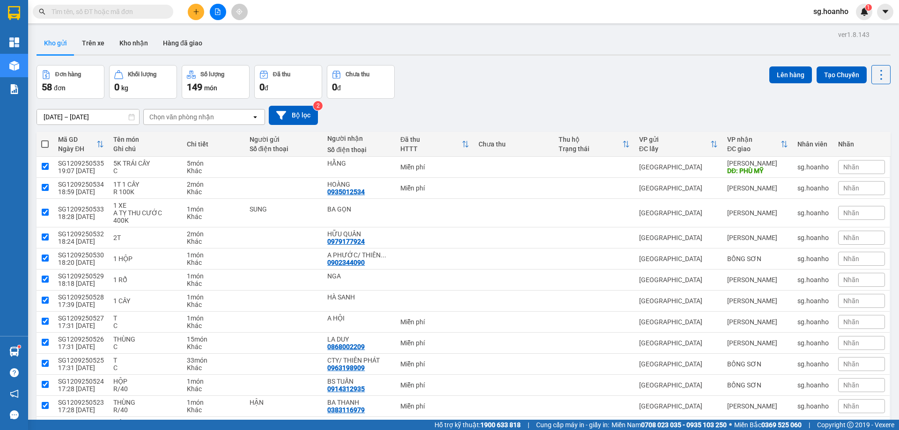
checkbox input "true"
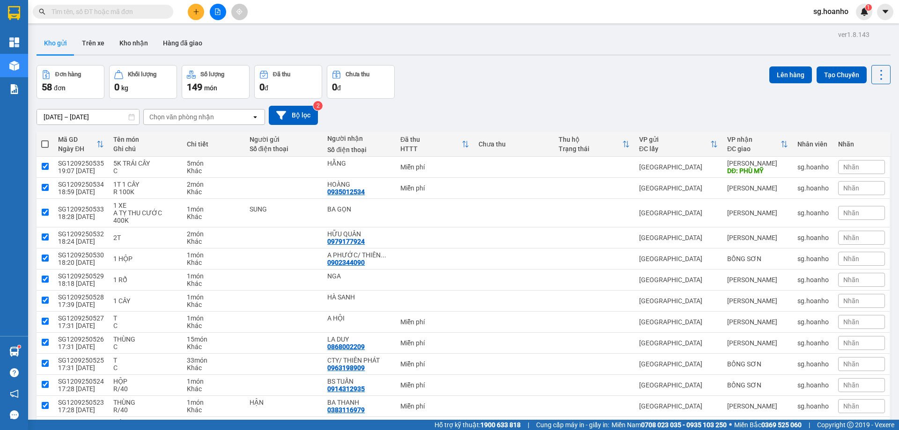
checkbox input "true"
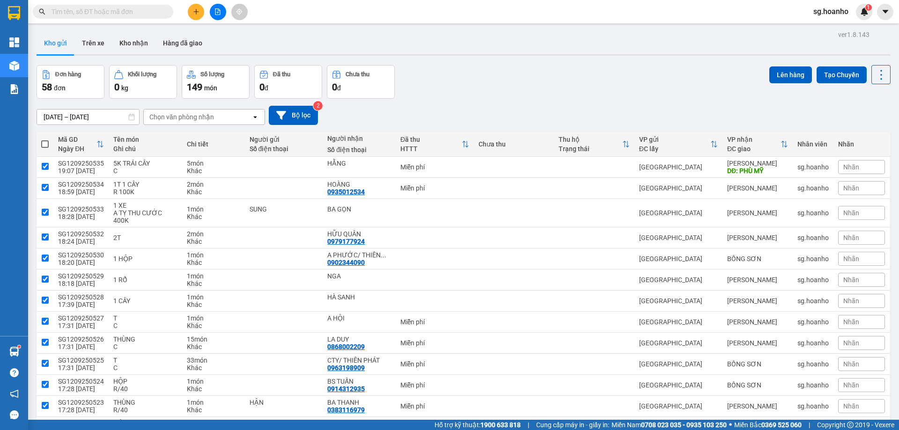
checkbox input "true"
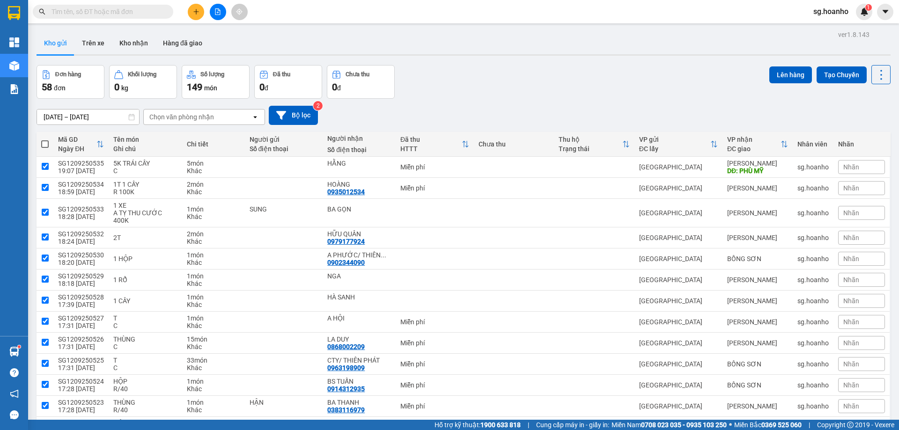
checkbox input "true"
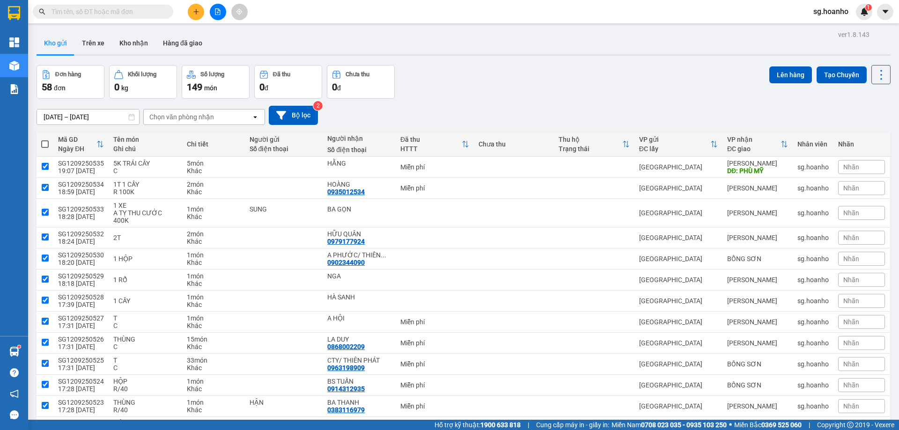
checkbox input "true"
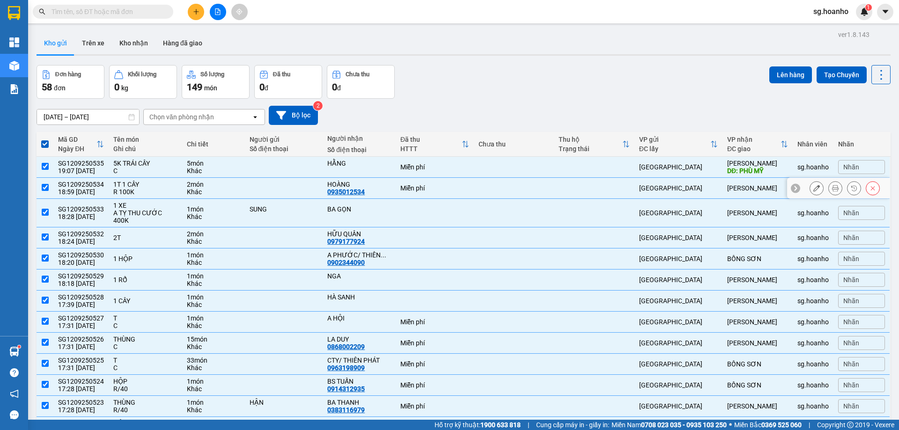
click at [90, 182] on div "SG1209250534" at bounding box center [81, 184] width 46 height 7
checkbox input "false"
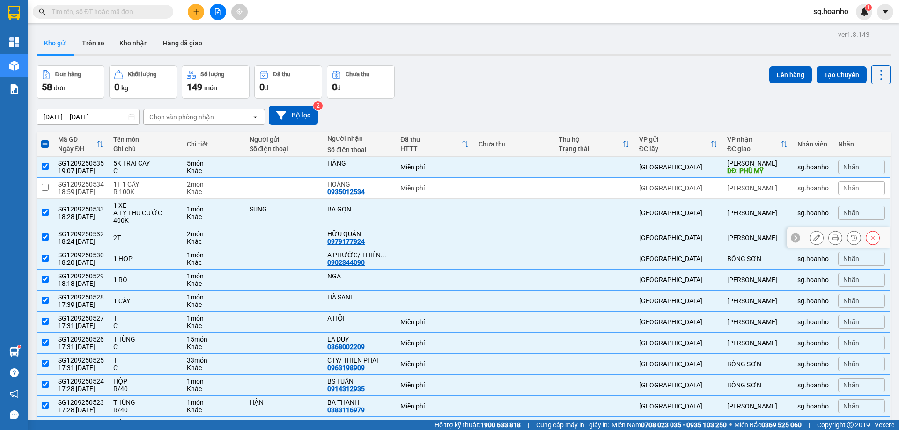
click at [122, 234] on div "2T" at bounding box center [145, 237] width 64 height 7
checkbox input "false"
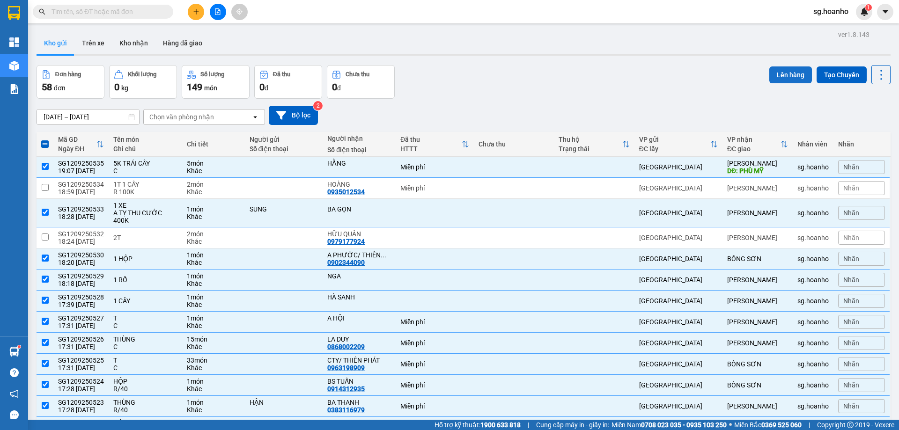
click at [791, 77] on button "Lên hàng" at bounding box center [790, 75] width 43 height 17
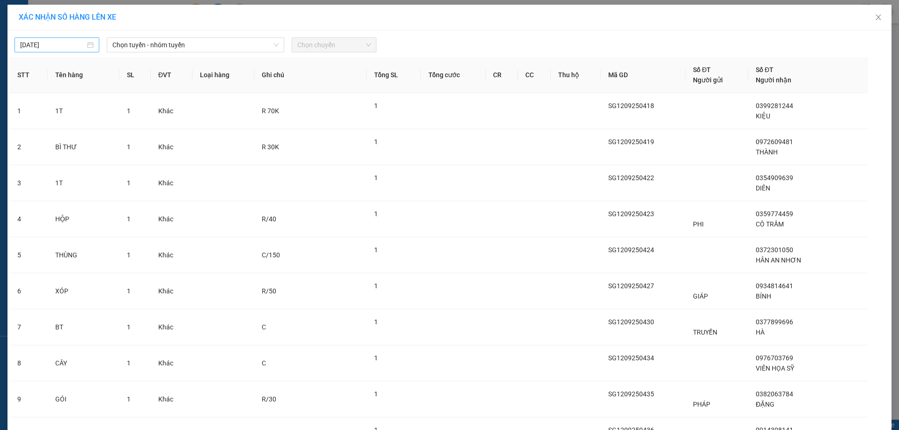
click at [54, 48] on input "[DATE]" at bounding box center [52, 45] width 65 height 10
click at [153, 44] on span "Chọn tuyến - nhóm tuyến" at bounding box center [195, 45] width 166 height 14
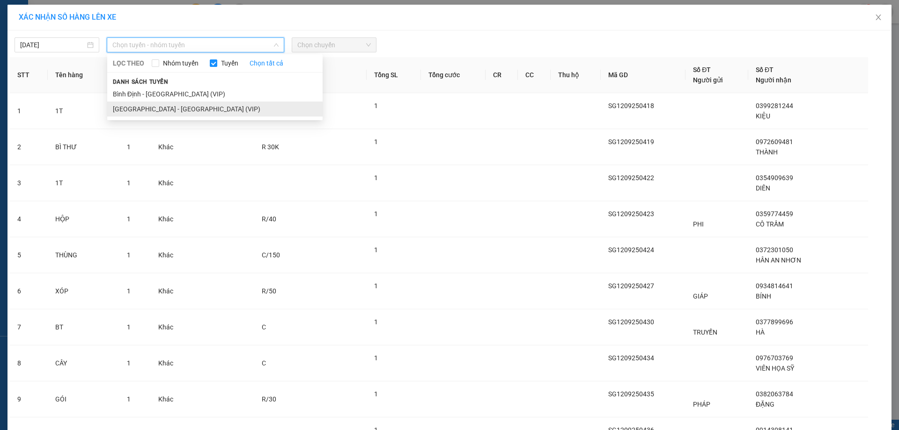
click at [170, 106] on li "[GEOGRAPHIC_DATA] - [GEOGRAPHIC_DATA] (VIP)" at bounding box center [214, 109] width 215 height 15
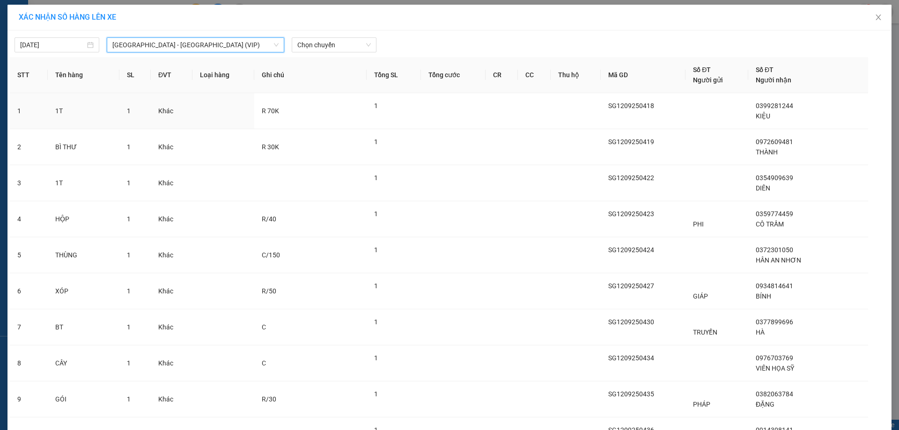
drag, startPoint x: 324, startPoint y: 48, endPoint x: 323, endPoint y: 53, distance: 5.8
click at [324, 48] on span "Chọn chuyến" at bounding box center [334, 45] width 74 height 14
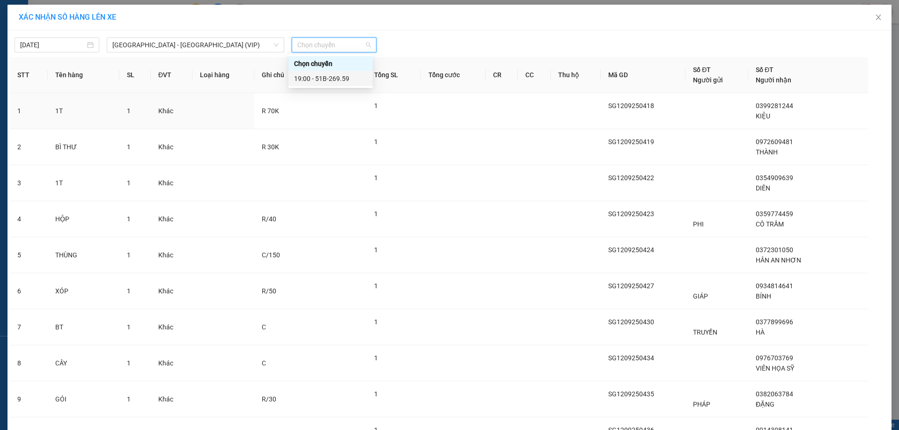
click at [325, 77] on div "19:00 - 51B-269.59" at bounding box center [330, 79] width 73 height 10
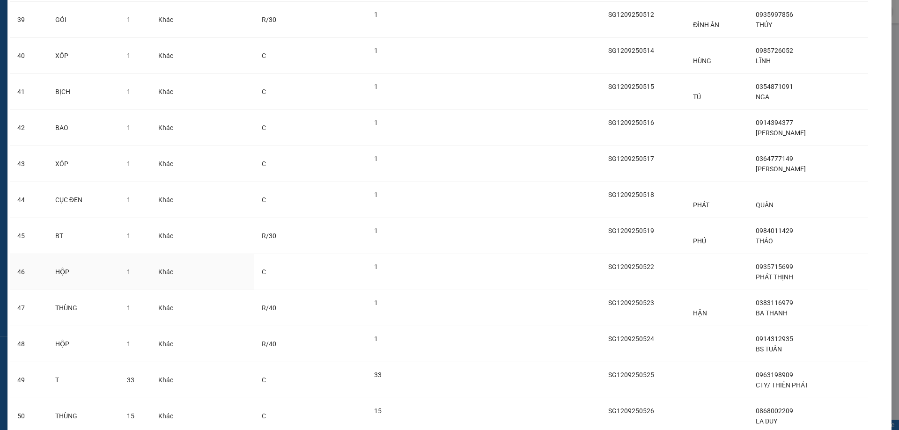
scroll to position [1756, 0]
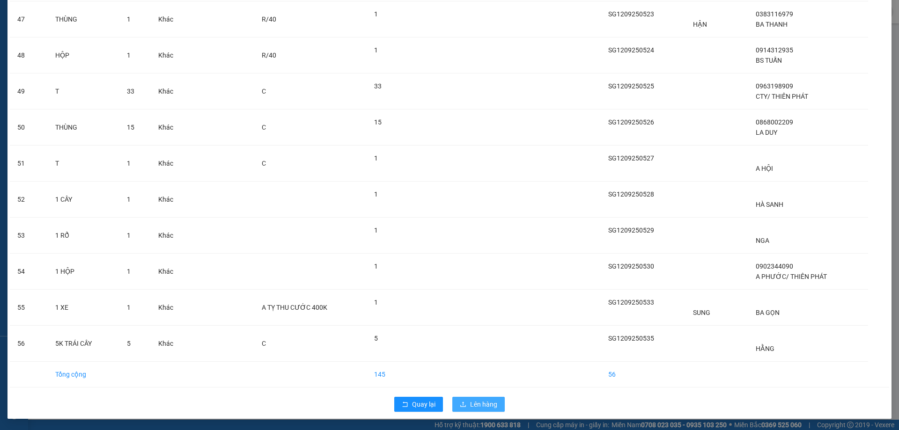
click at [496, 407] on button "Lên hàng" at bounding box center [478, 404] width 52 height 15
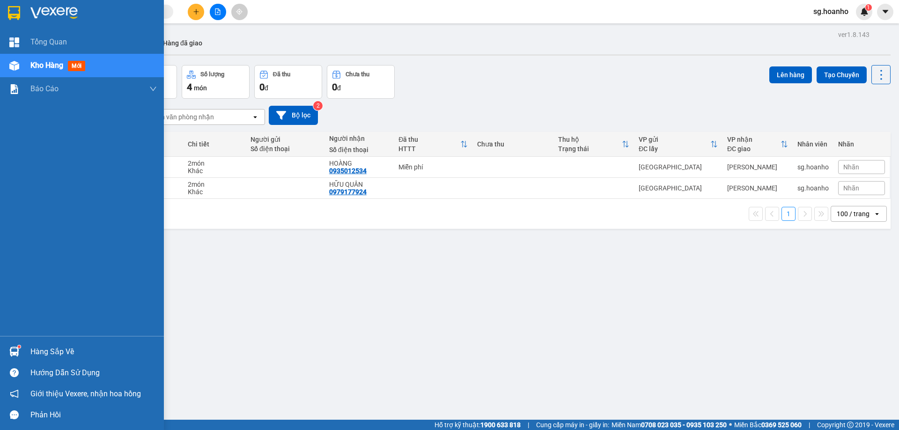
click at [17, 11] on img at bounding box center [14, 13] width 12 height 14
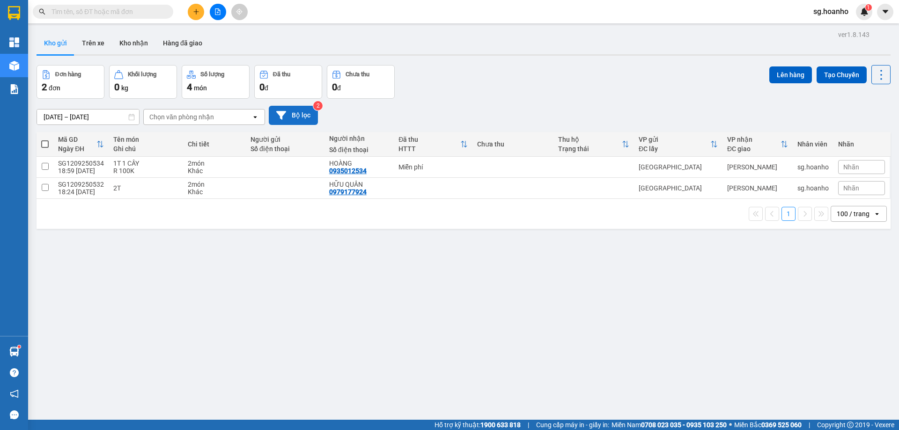
click at [300, 123] on button "Bộ lọc" at bounding box center [293, 115] width 49 height 19
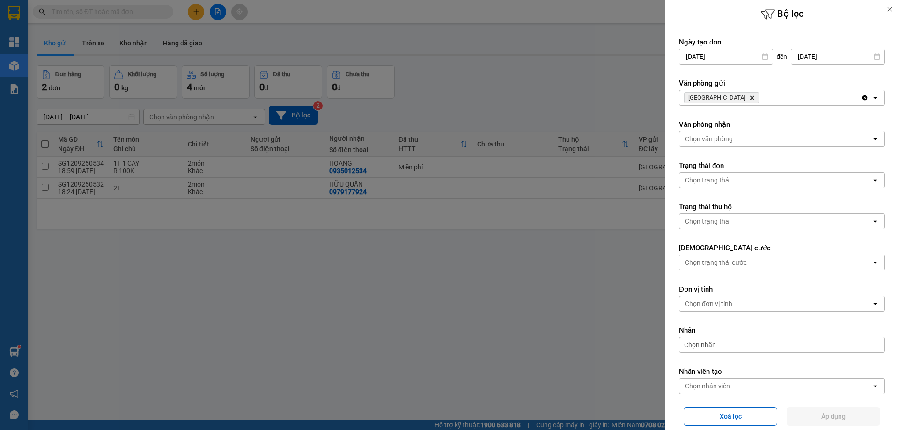
click at [621, 112] on div at bounding box center [449, 215] width 899 height 430
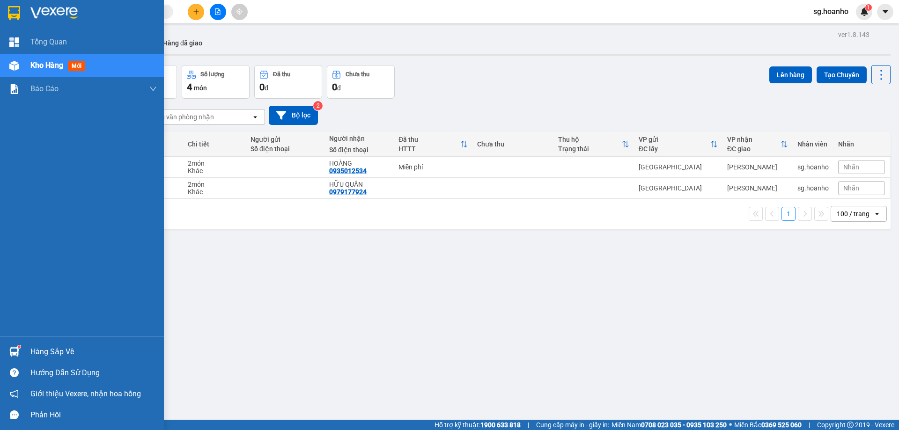
click at [0, 17] on div at bounding box center [82, 15] width 164 height 30
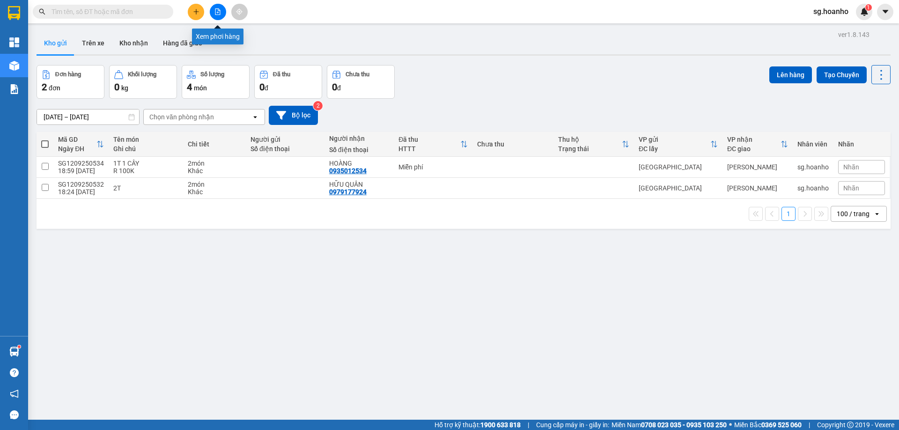
click at [218, 15] on button at bounding box center [218, 12] width 16 height 16
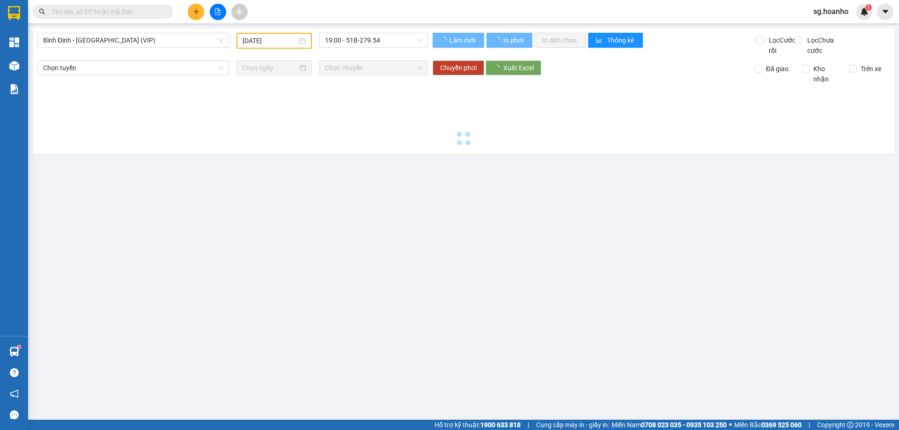
type input "[DATE]"
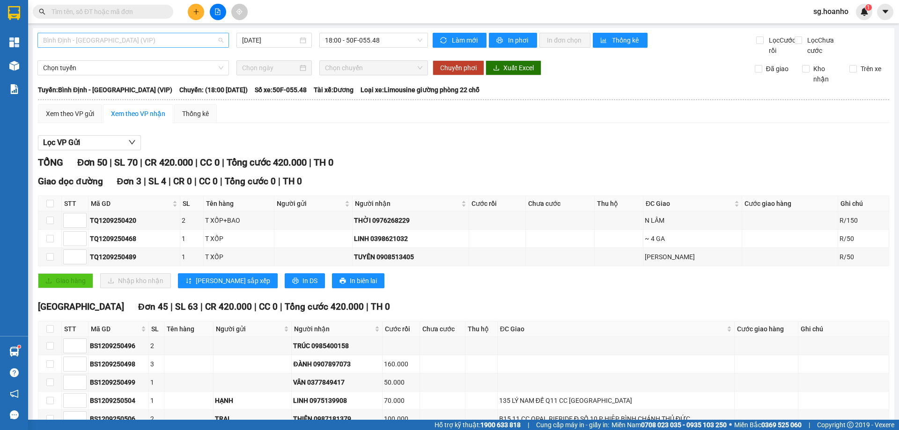
click at [165, 41] on span "Bình Định - [GEOGRAPHIC_DATA] (VIP)" at bounding box center [133, 40] width 180 height 14
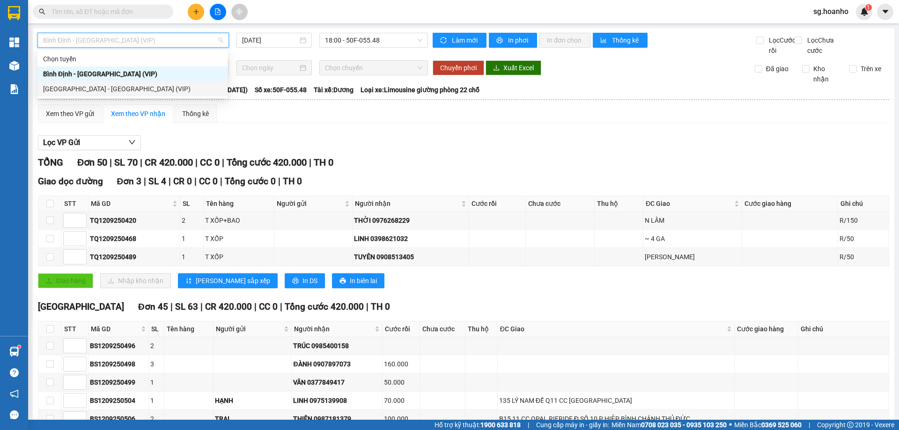
click at [171, 90] on div "[GEOGRAPHIC_DATA] - [GEOGRAPHIC_DATA] (VIP)" at bounding box center [132, 89] width 179 height 10
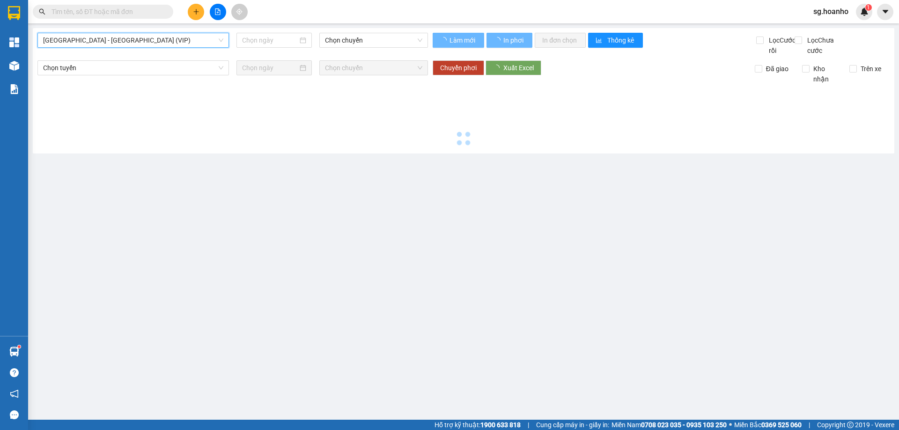
type input "[DATE]"
